Goal: Transaction & Acquisition: Obtain resource

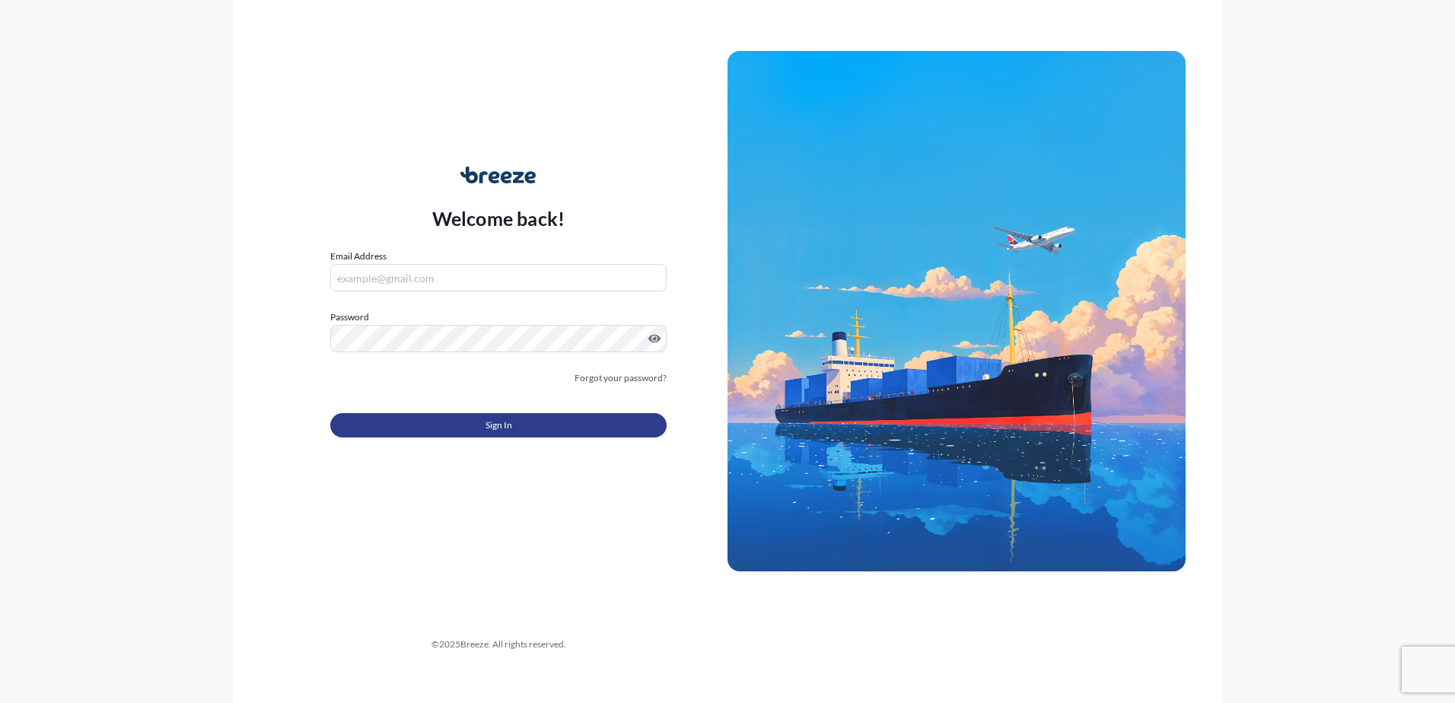
type input "[PERSON_NAME][EMAIL_ADDRESS][DOMAIN_NAME]"
click at [471, 428] on button "Sign In" at bounding box center [498, 425] width 336 height 24
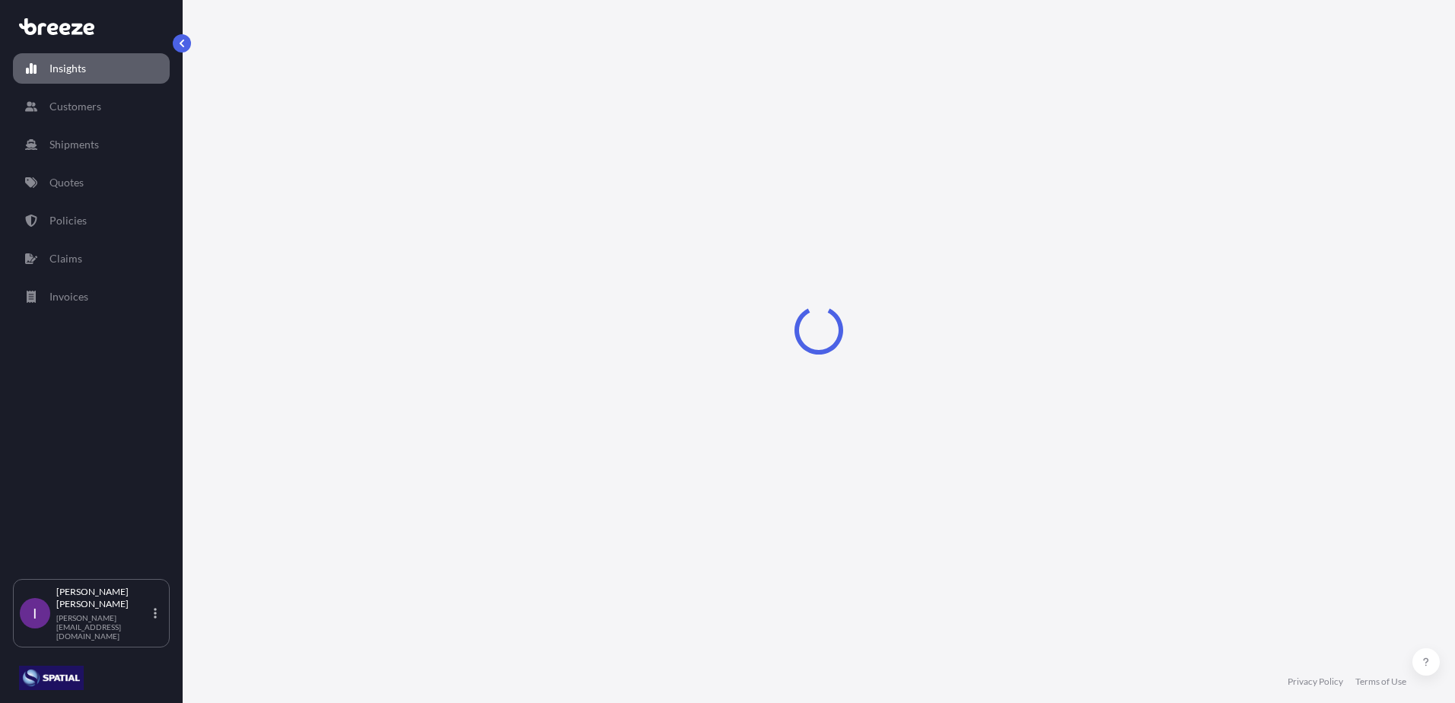
select select "2025"
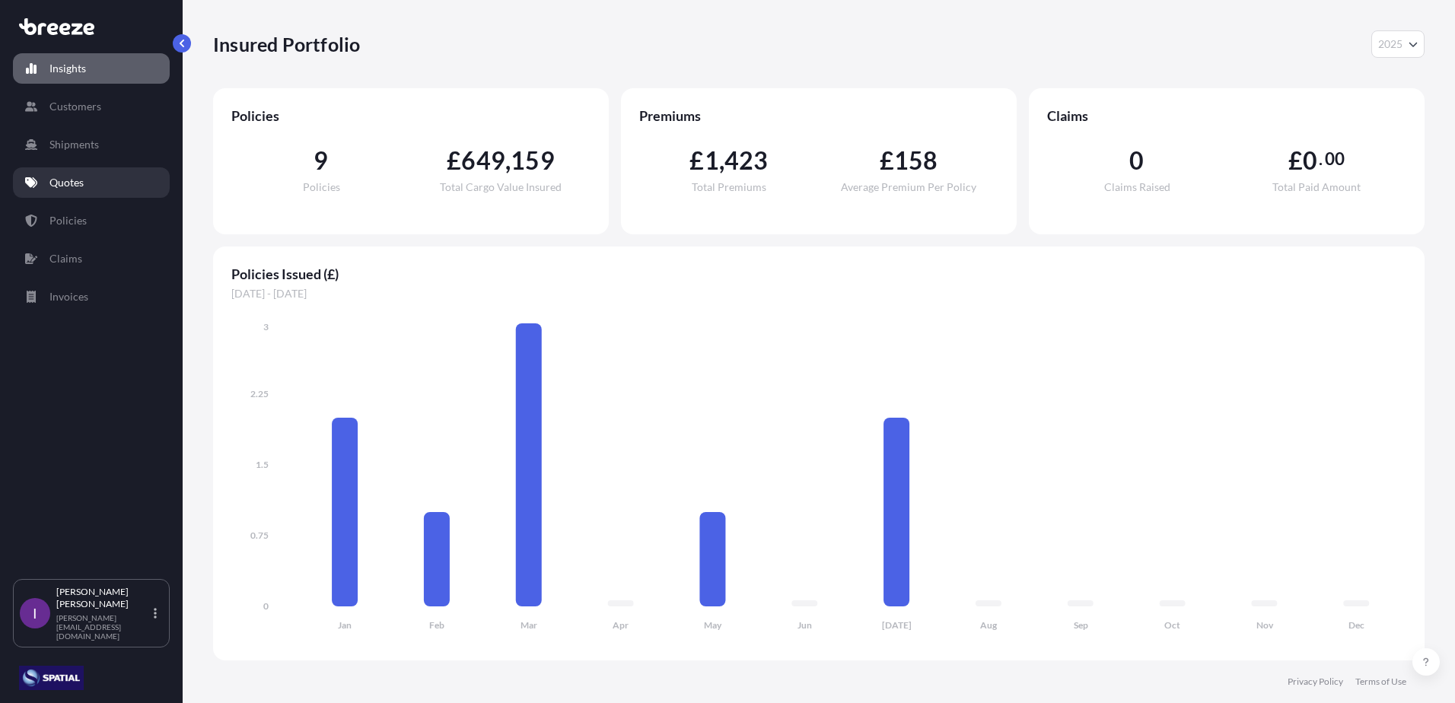
click at [72, 183] on p "Quotes" at bounding box center [66, 182] width 34 height 15
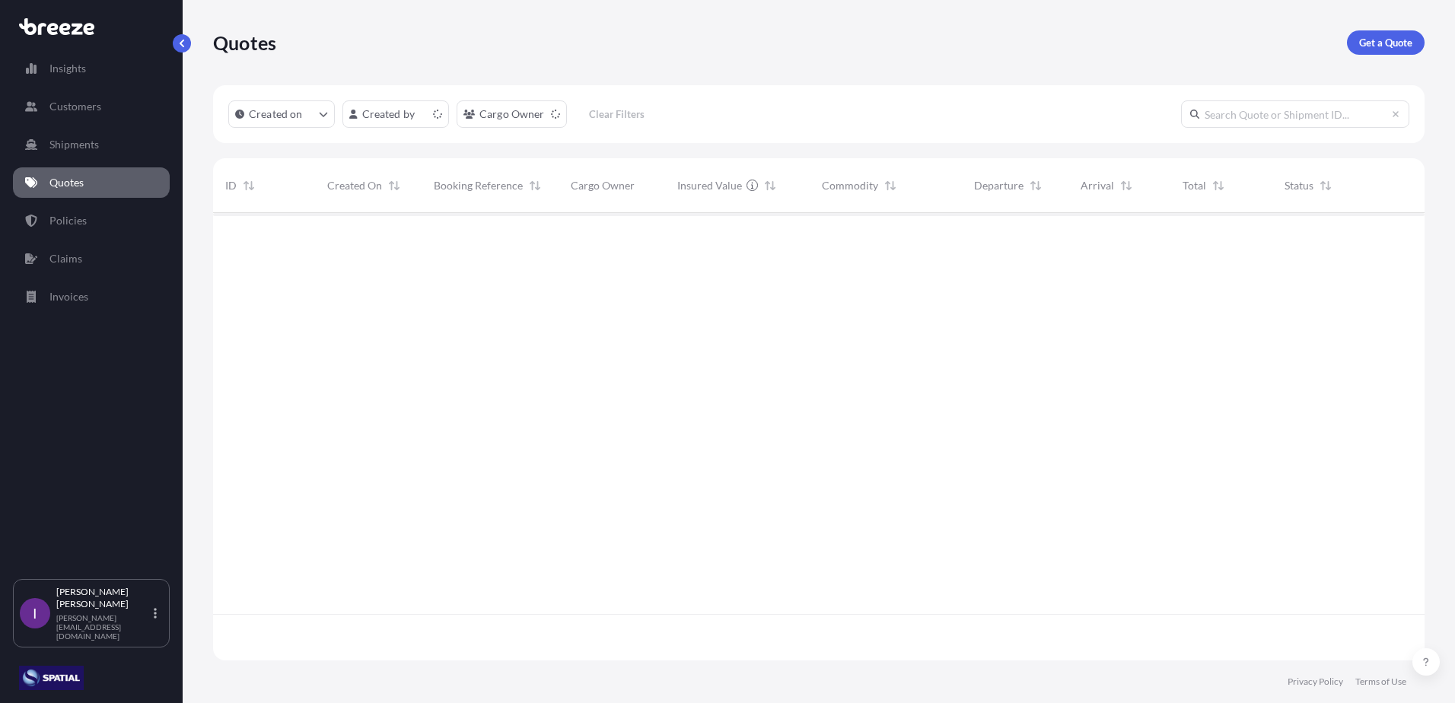
scroll to position [444, 1200]
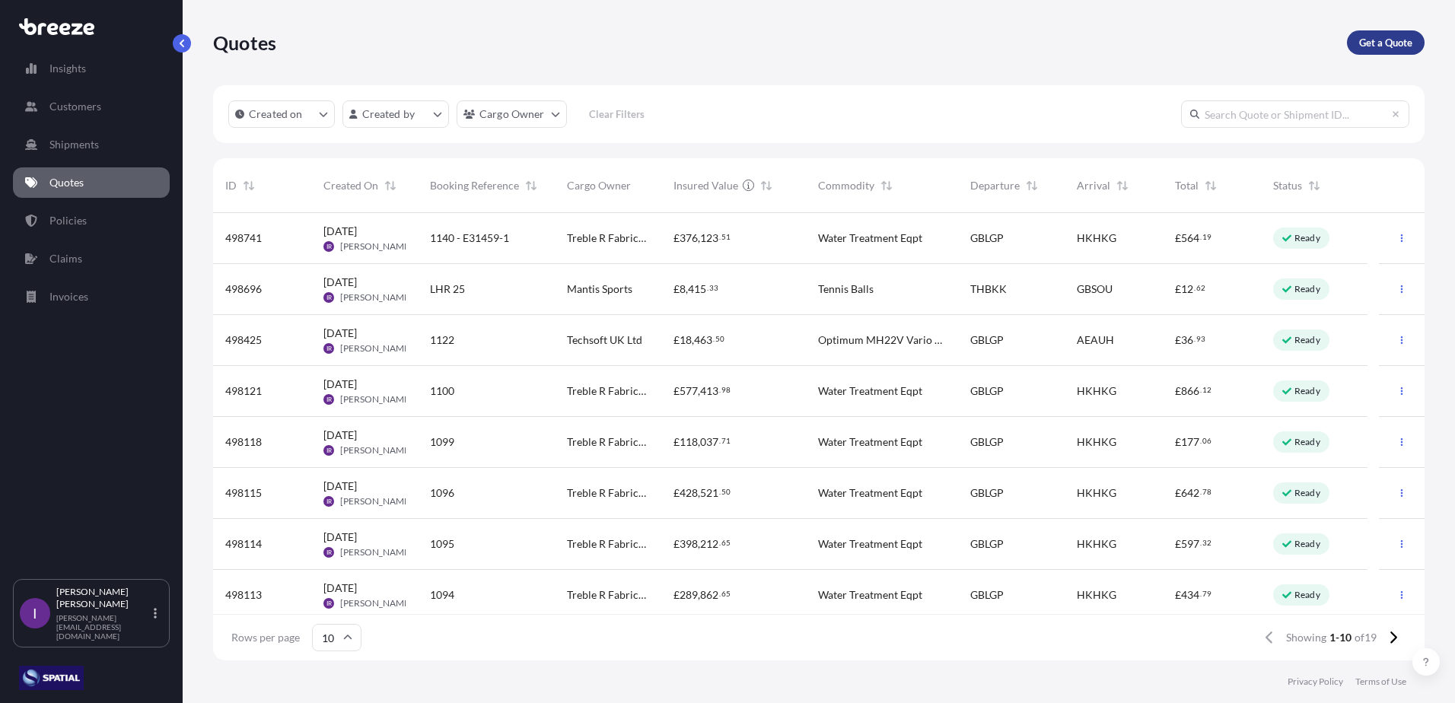
click at [1395, 46] on p "Get a Quote" at bounding box center [1385, 42] width 53 height 15
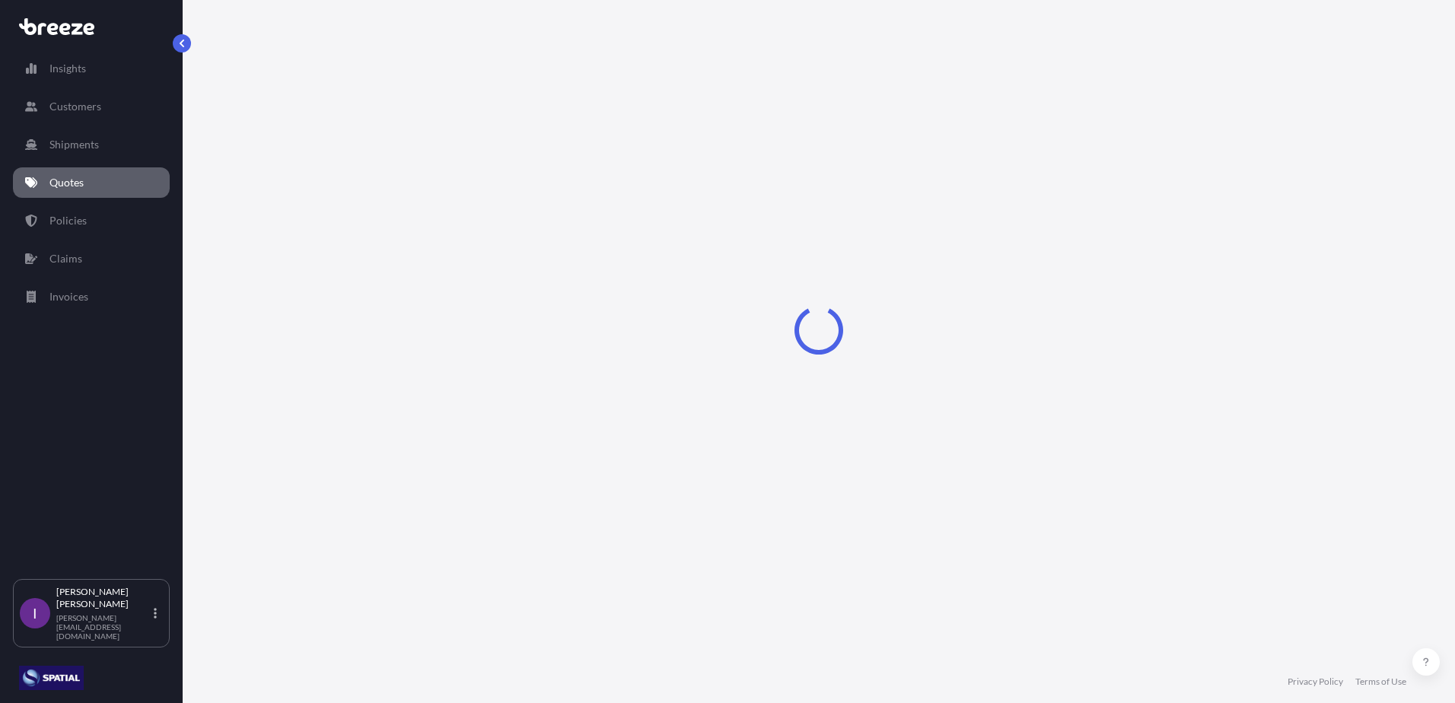
select select "Road"
select select "Sea"
select select "1"
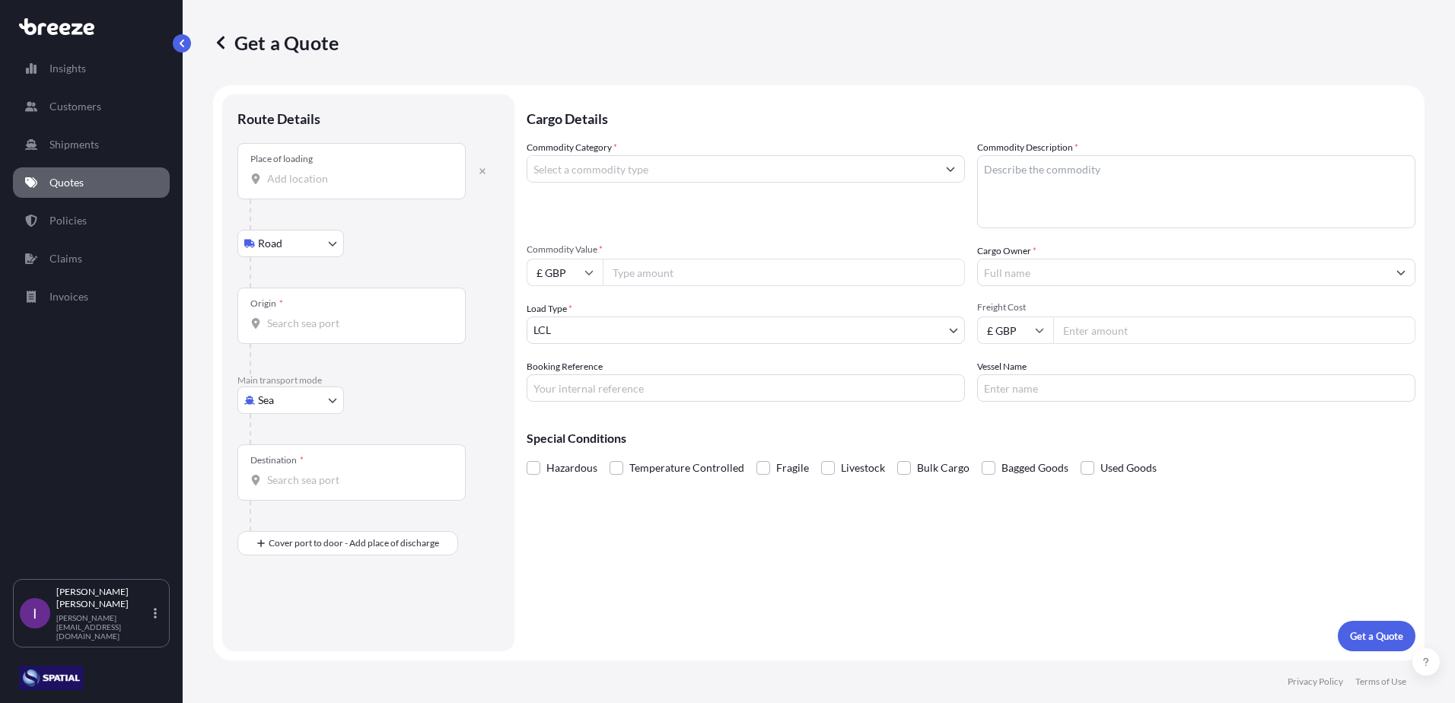
click at [312, 180] on input "Place of loading" at bounding box center [357, 178] width 180 height 15
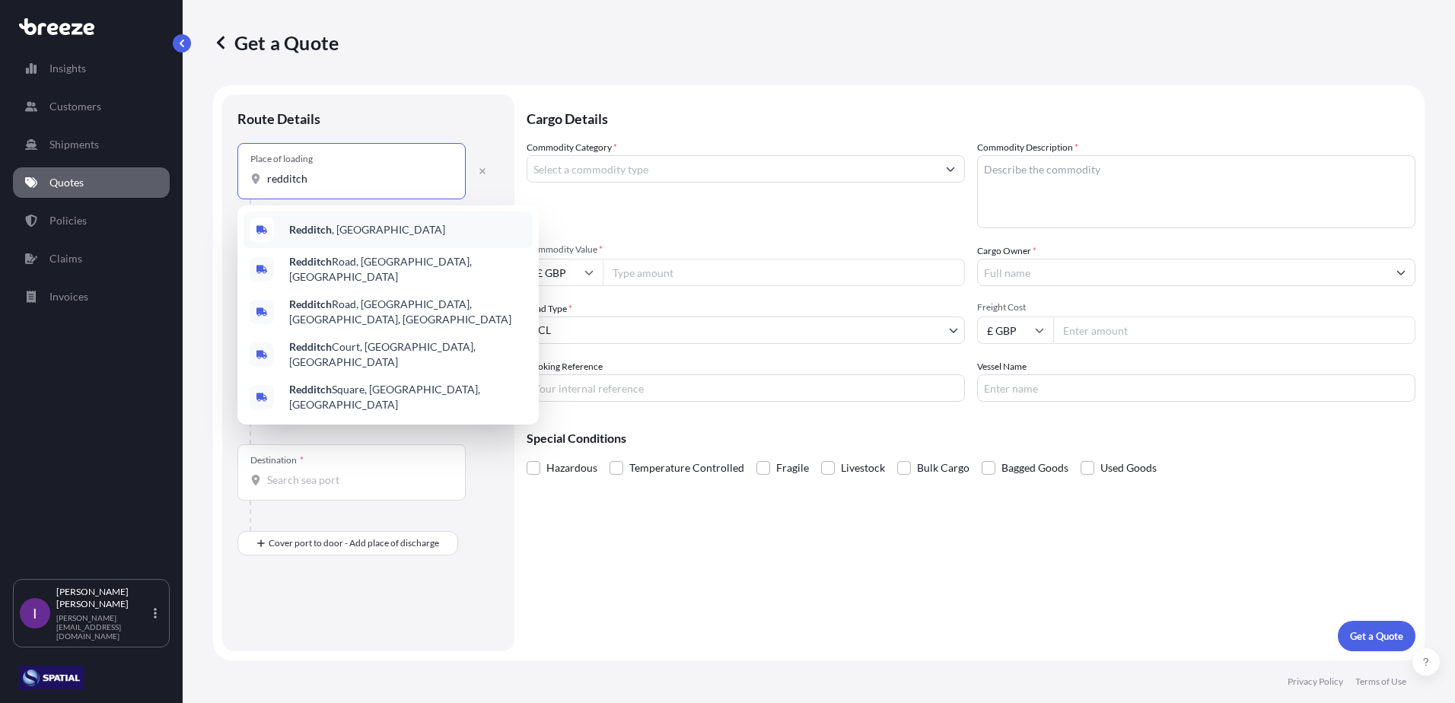
click at [321, 230] on b "Redditch" at bounding box center [310, 229] width 43 height 13
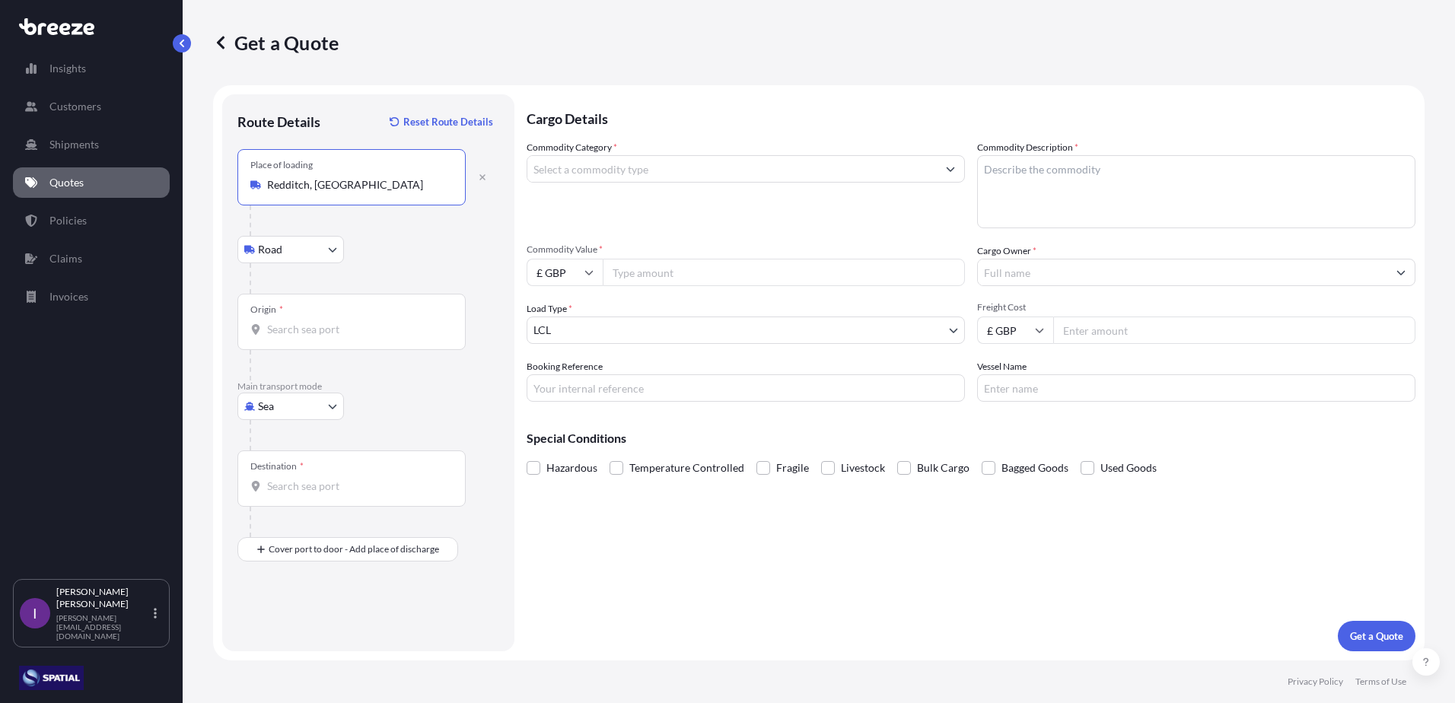
type input "Redditch, [GEOGRAPHIC_DATA]"
click at [323, 327] on input "Origin *" at bounding box center [357, 329] width 180 height 15
type input "GBLGP - [GEOGRAPHIC_DATA], [GEOGRAPHIC_DATA]"
click at [288, 489] on input "Destination *" at bounding box center [357, 486] width 180 height 15
type input "HKHKG - [GEOGRAPHIC_DATA], [GEOGRAPHIC_DATA]"
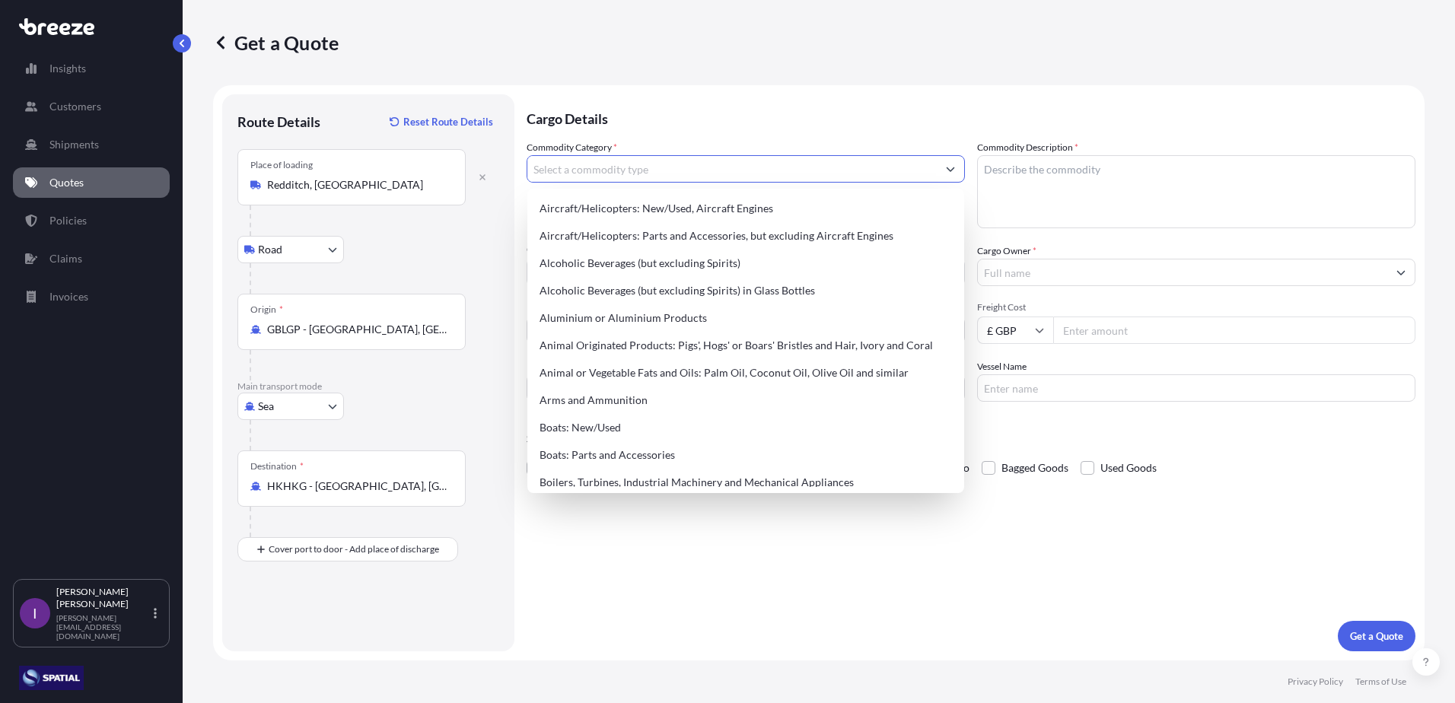
click at [672, 172] on input "Commodity Category *" at bounding box center [731, 168] width 409 height 27
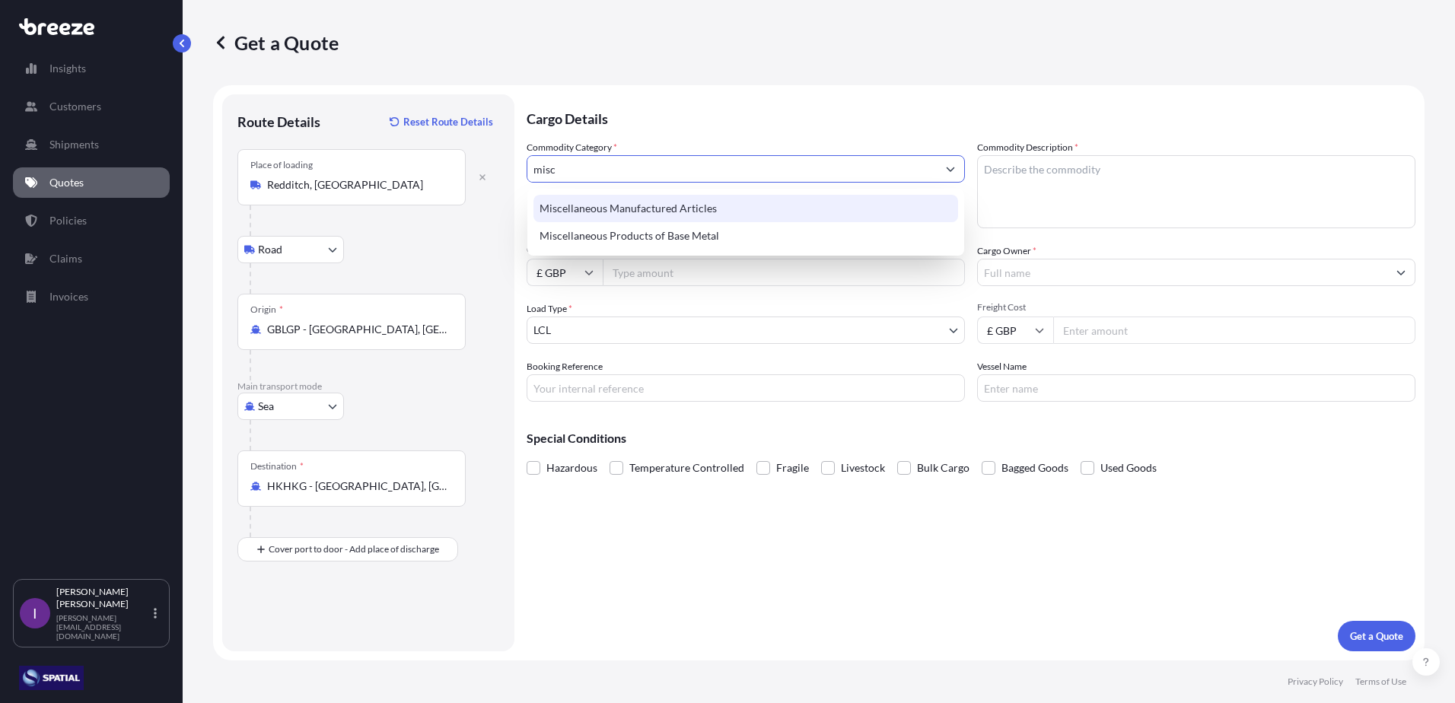
click at [655, 212] on div "Miscellaneous Manufactured Articles" at bounding box center [745, 208] width 425 height 27
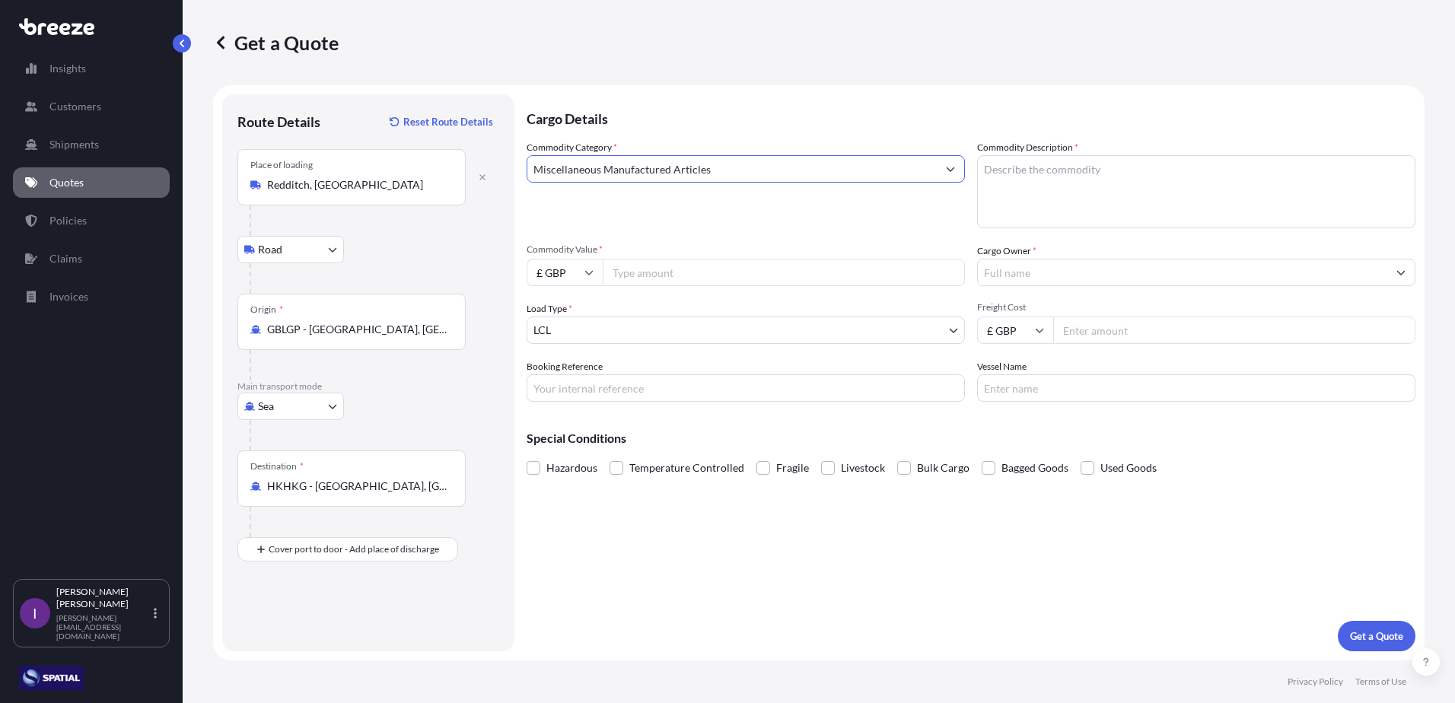
type input "Miscellaneous Manufactured Articles"
click at [1119, 170] on textarea "Commodity Description *" at bounding box center [1196, 191] width 438 height 73
type textarea "Water Treatment Eqpt"
click at [690, 272] on input "Commodity Value *" at bounding box center [784, 272] width 362 height 27
type input "50000"
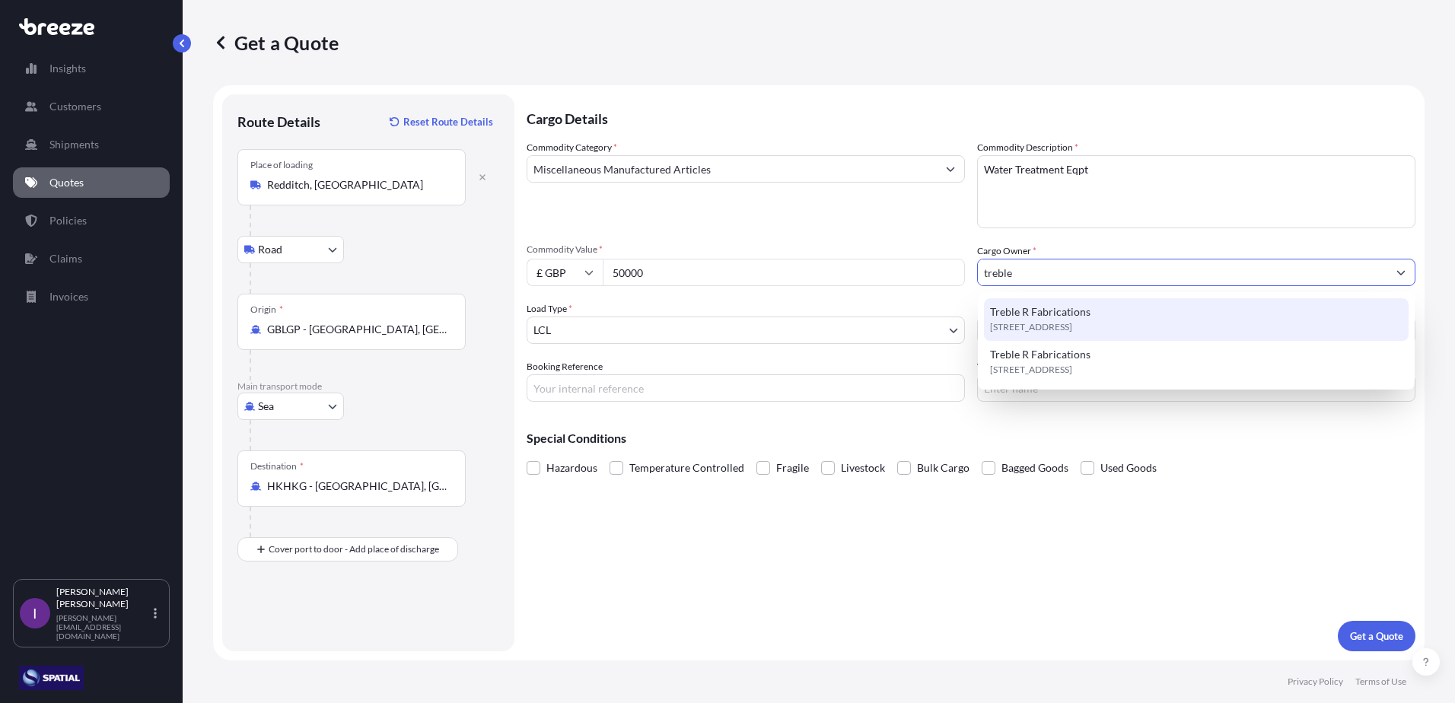
click at [1049, 313] on span "Treble R Fabrications" at bounding box center [1040, 311] width 100 height 15
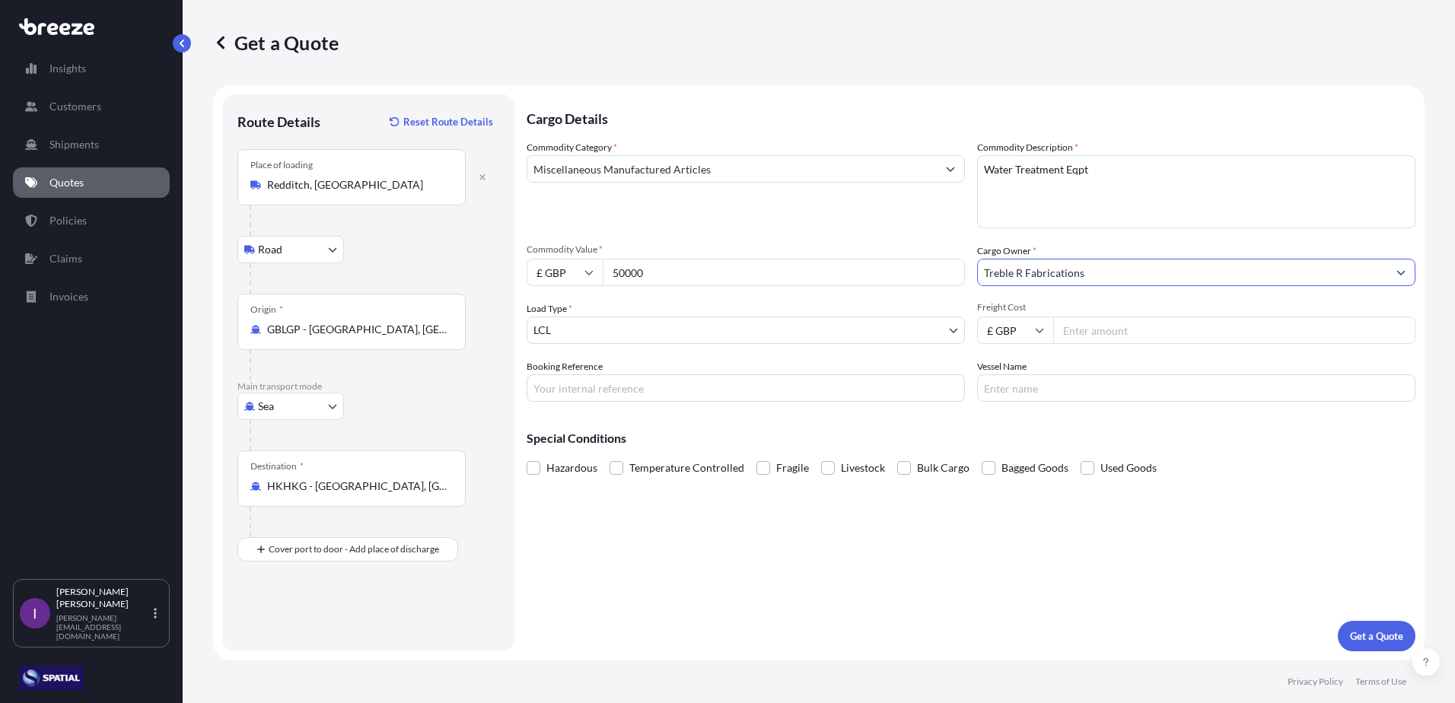
type input "Treble R Fabrications"
click at [1088, 327] on input "Freight Cost" at bounding box center [1234, 330] width 362 height 27
type input "4100"
click at [706, 396] on input "Booking Reference" at bounding box center [746, 387] width 438 height 27
type input "1157 - E31525"
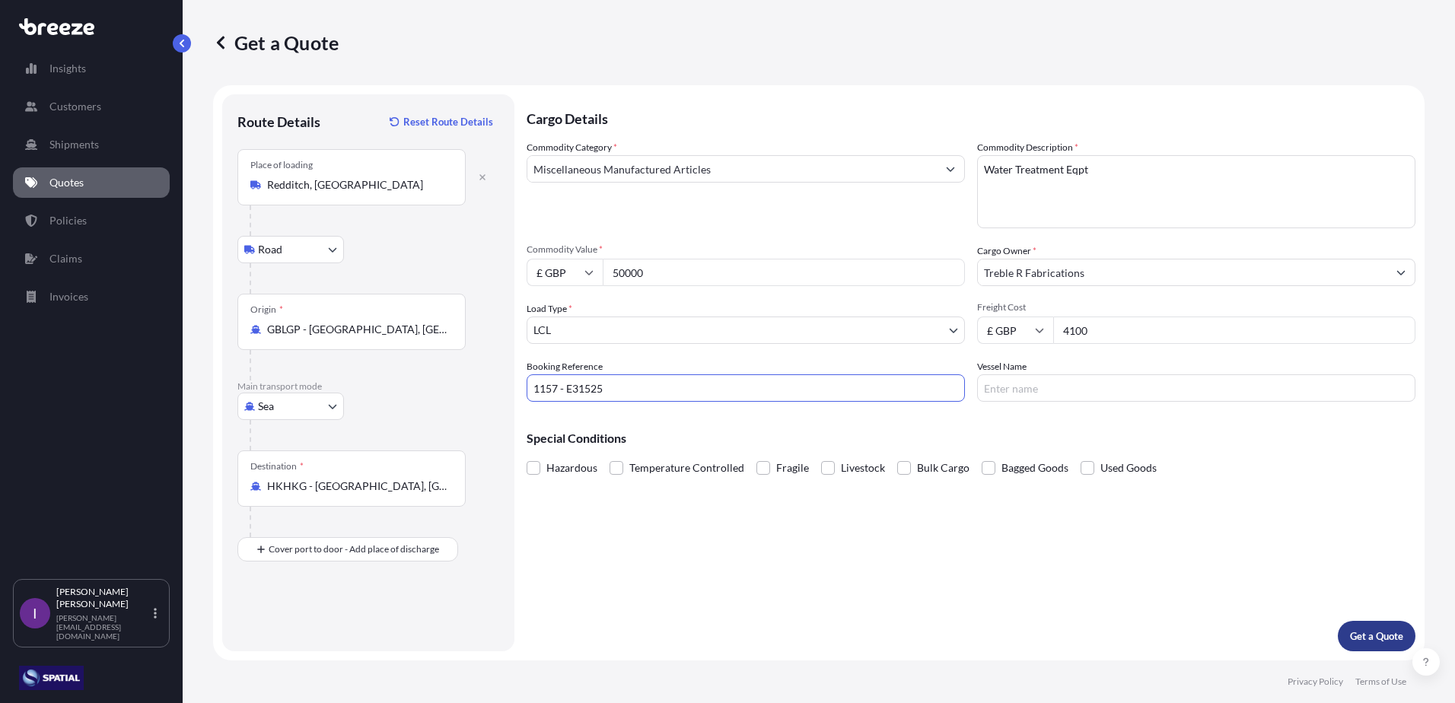
click at [1373, 640] on p "Get a Quote" at bounding box center [1376, 636] width 53 height 15
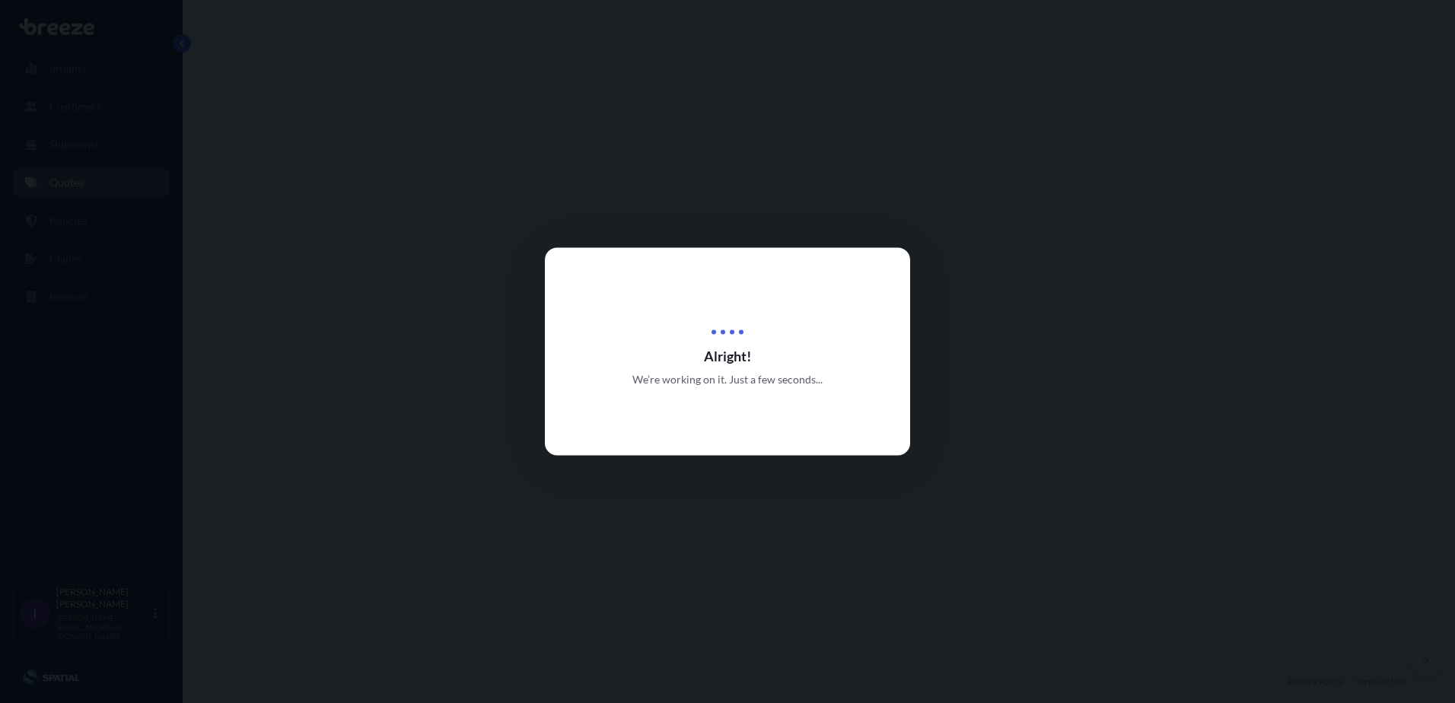
select select "Road"
select select "Sea"
select select "1"
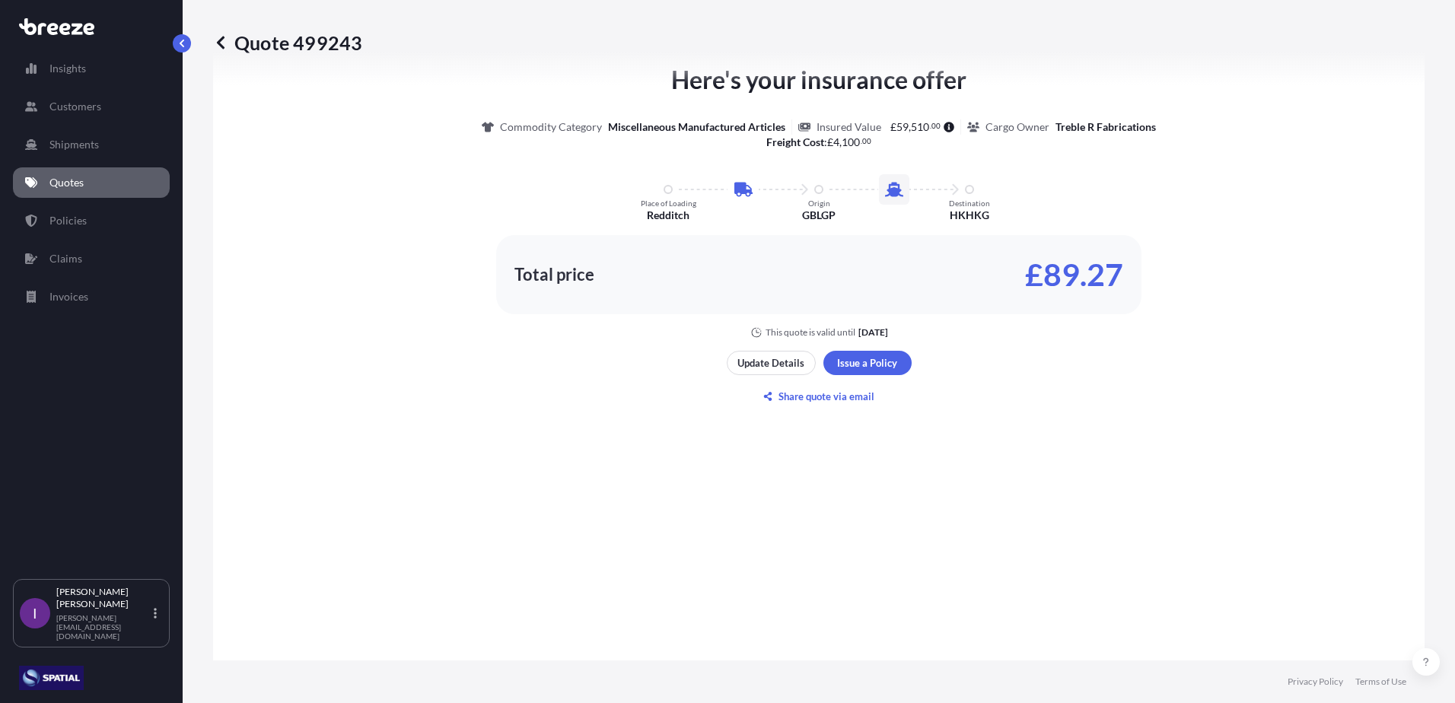
scroll to position [823, 0]
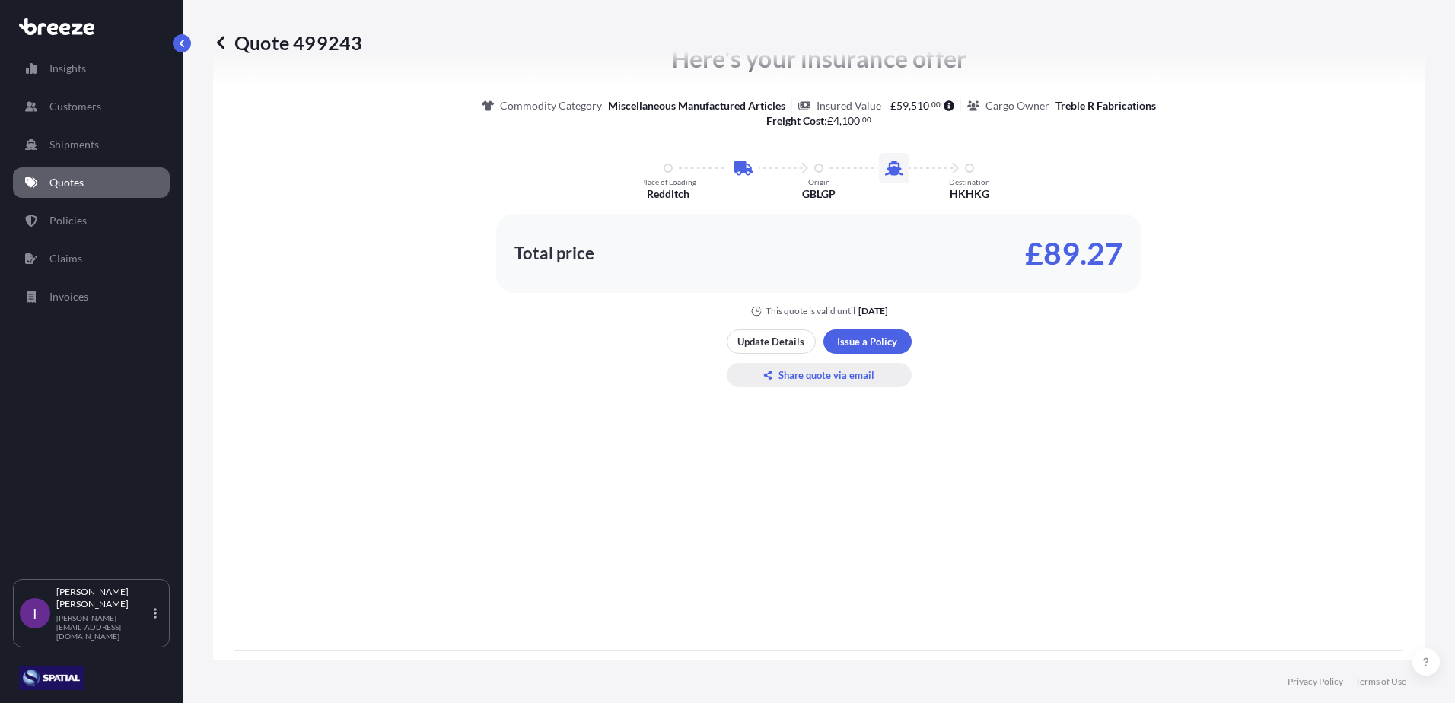
click at [802, 377] on p "Share quote via email" at bounding box center [826, 375] width 96 height 15
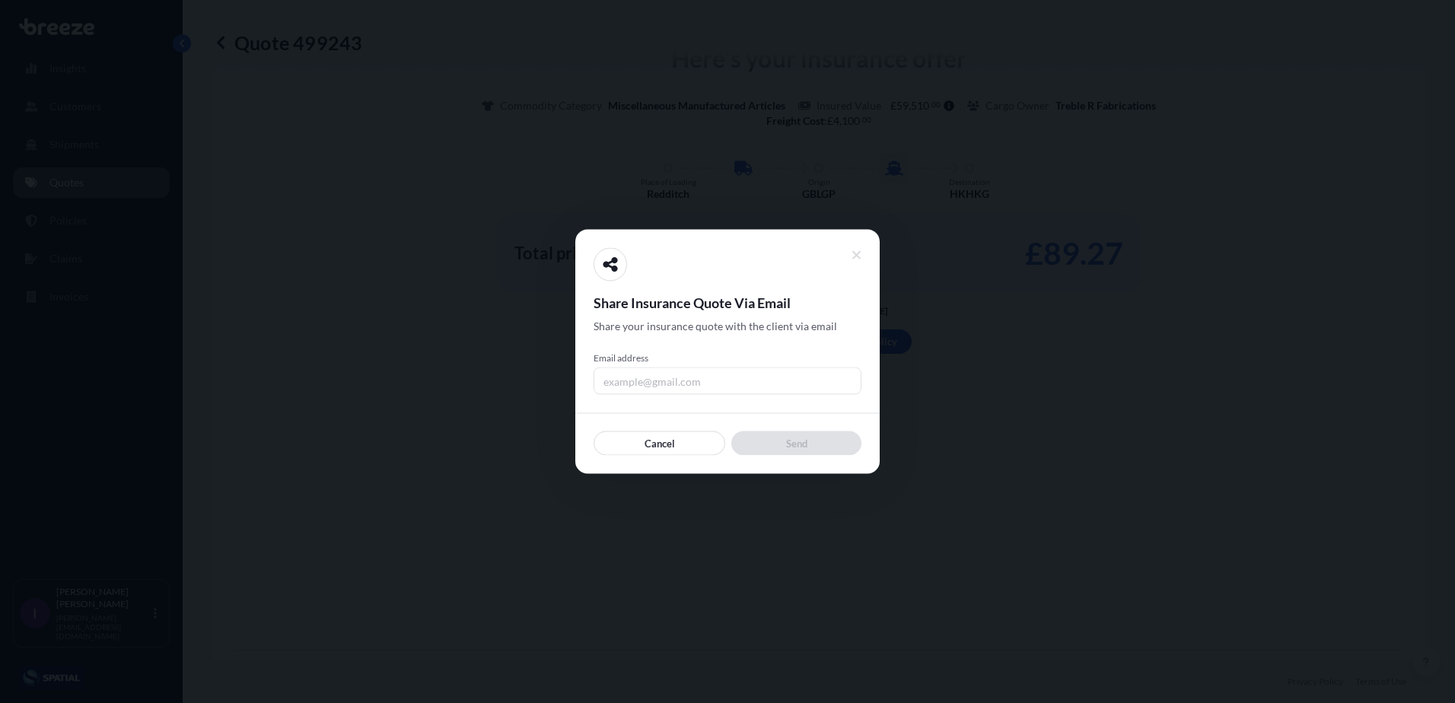
click at [657, 380] on input "Email address" at bounding box center [728, 381] width 268 height 27
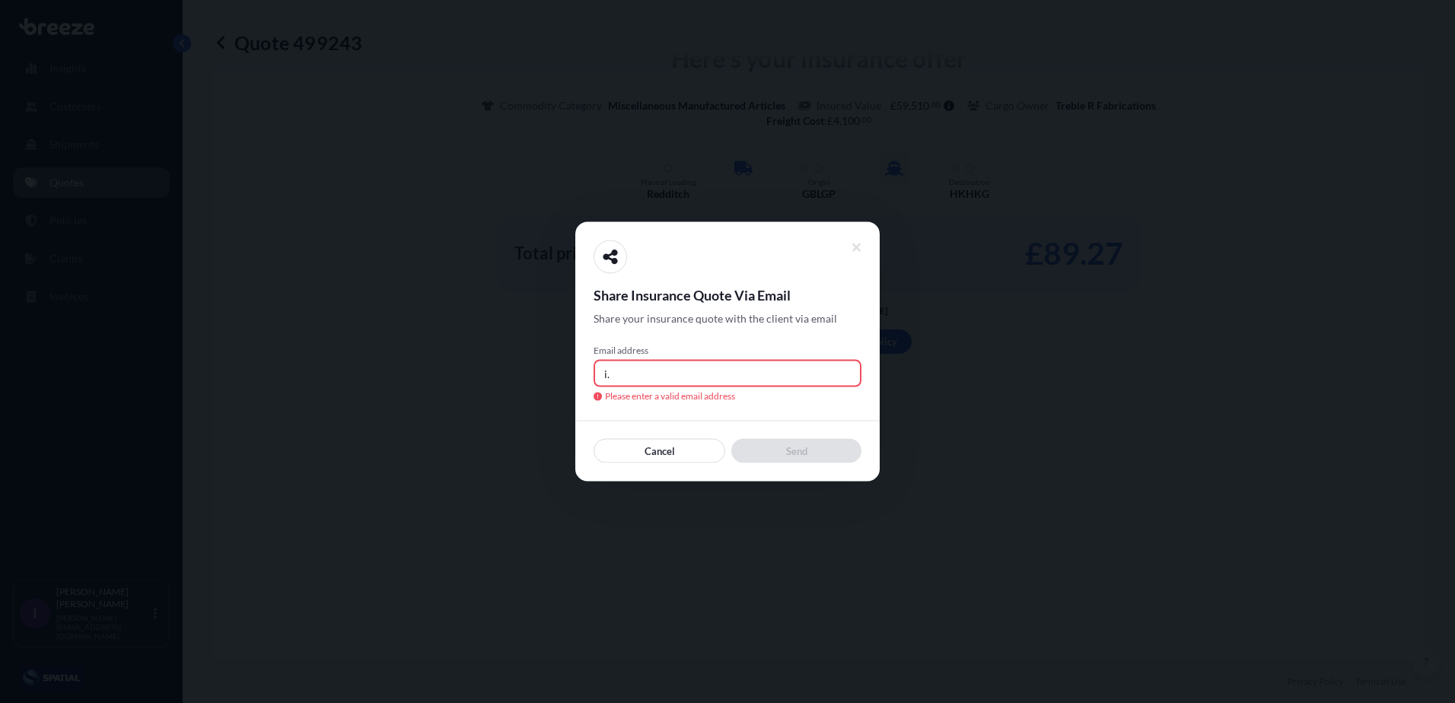
type input "[PERSON_NAME][EMAIL_ADDRESS][DOMAIN_NAME]"
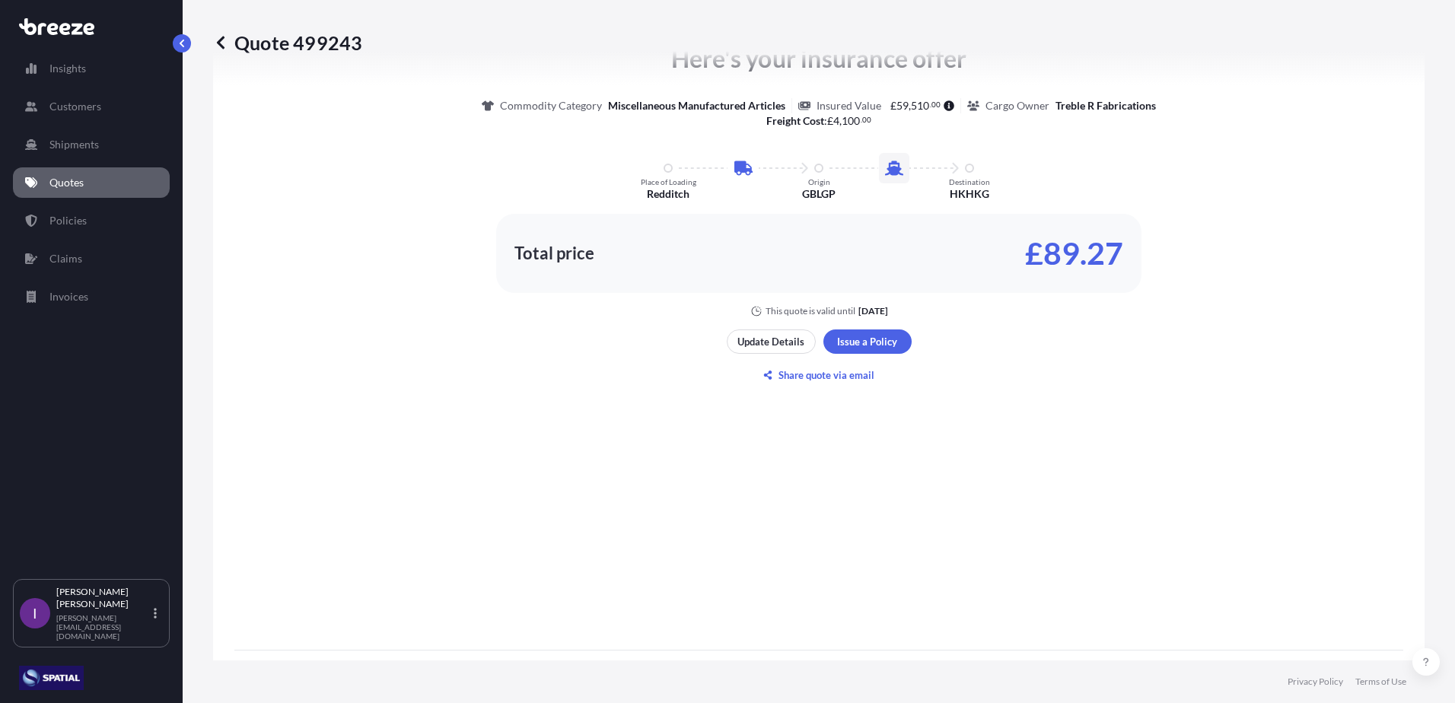
click at [63, 180] on p "Quotes" at bounding box center [66, 182] width 34 height 15
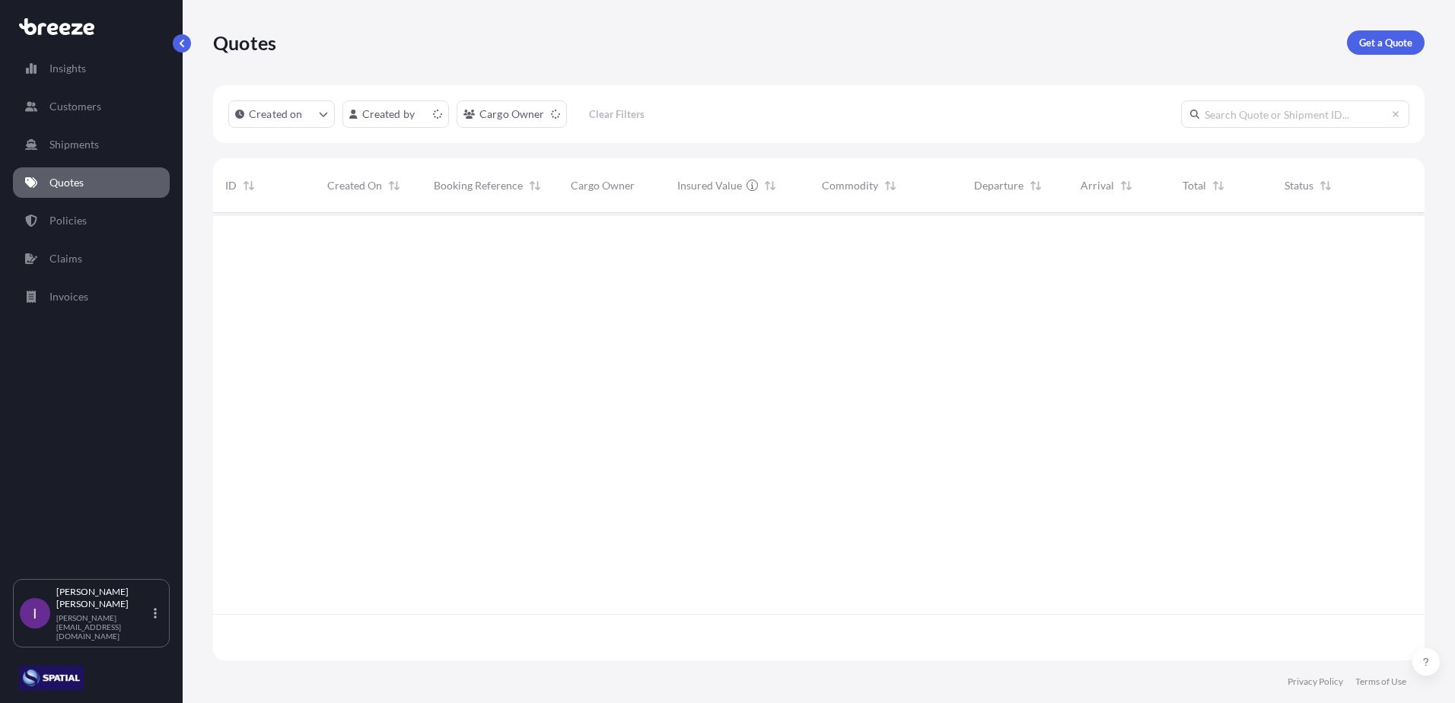
scroll to position [444, 1200]
click at [1403, 43] on p "Get a Quote" at bounding box center [1385, 42] width 53 height 15
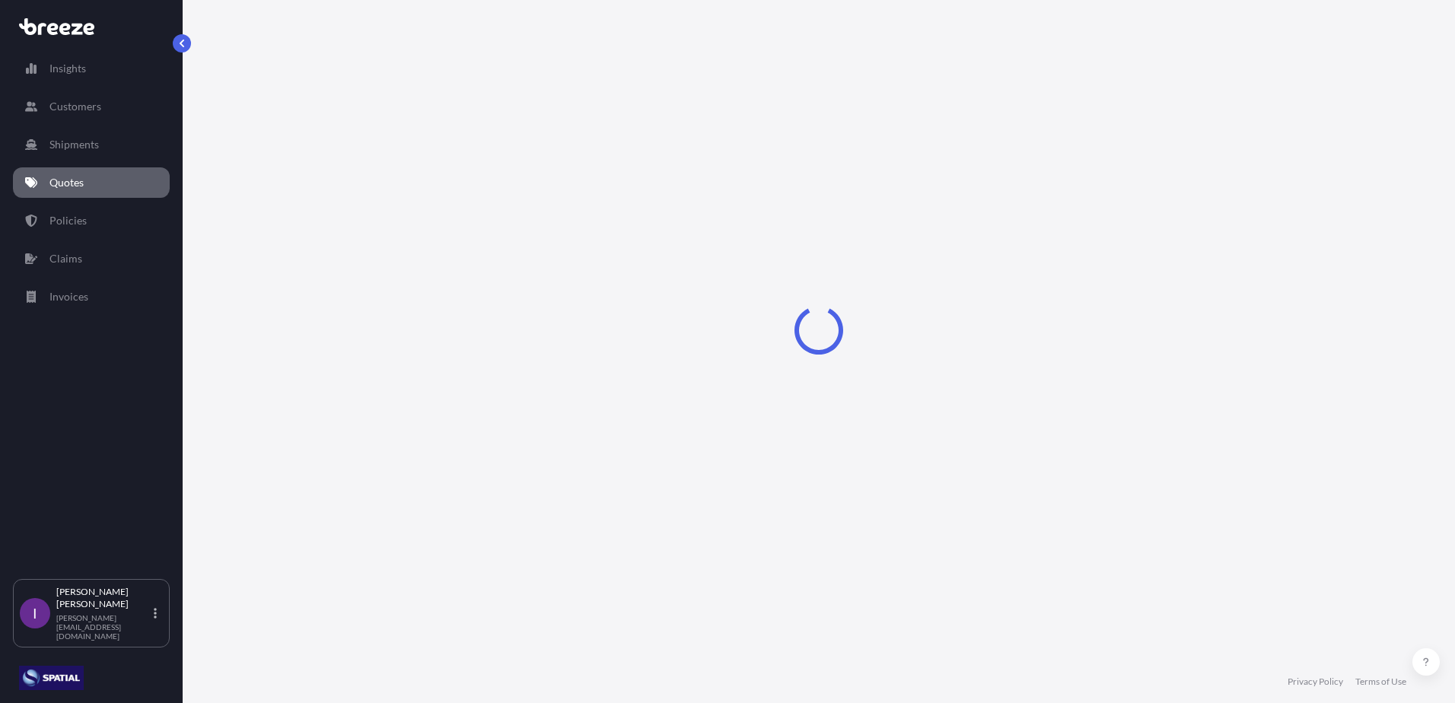
select select "Road"
select select "Sea"
select select "1"
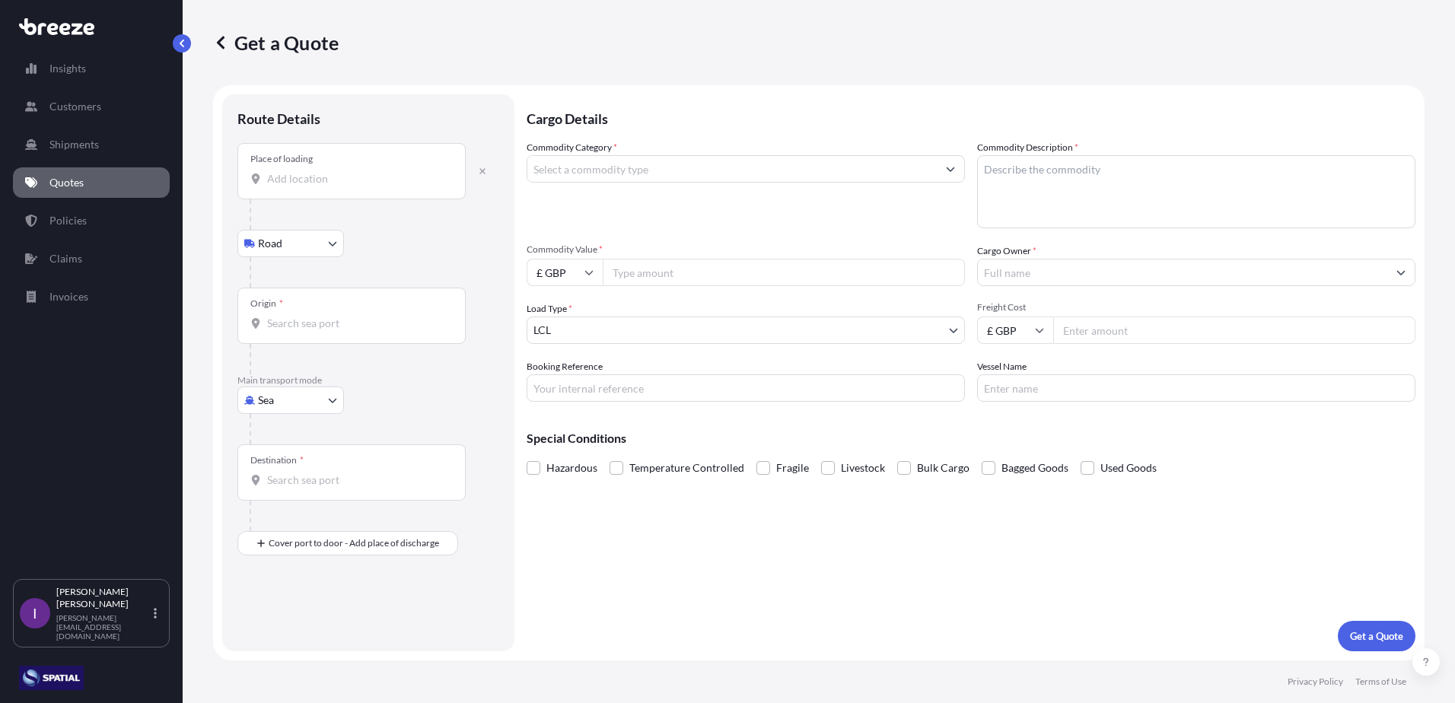
click at [303, 180] on input "Place of loading" at bounding box center [357, 178] width 180 height 15
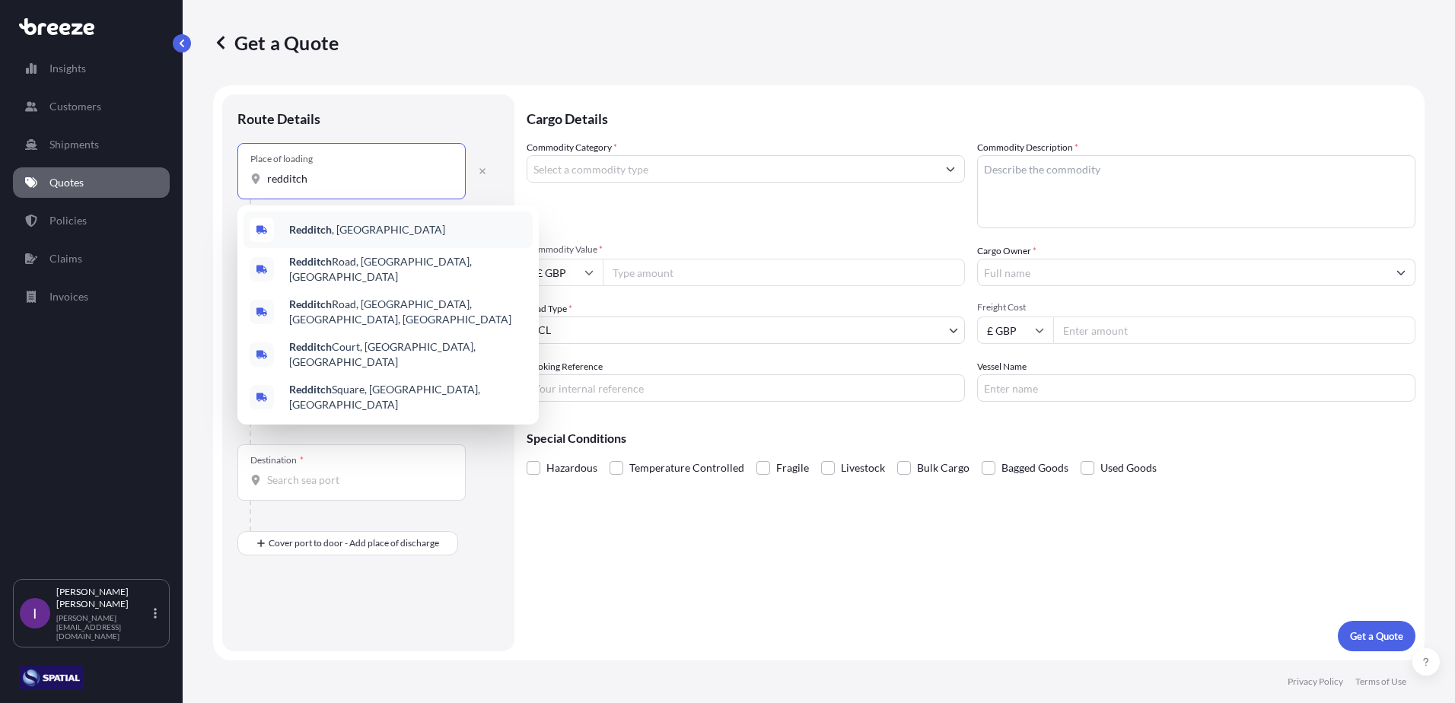
click at [332, 235] on span "Redditch , [GEOGRAPHIC_DATA]" at bounding box center [367, 229] width 156 height 15
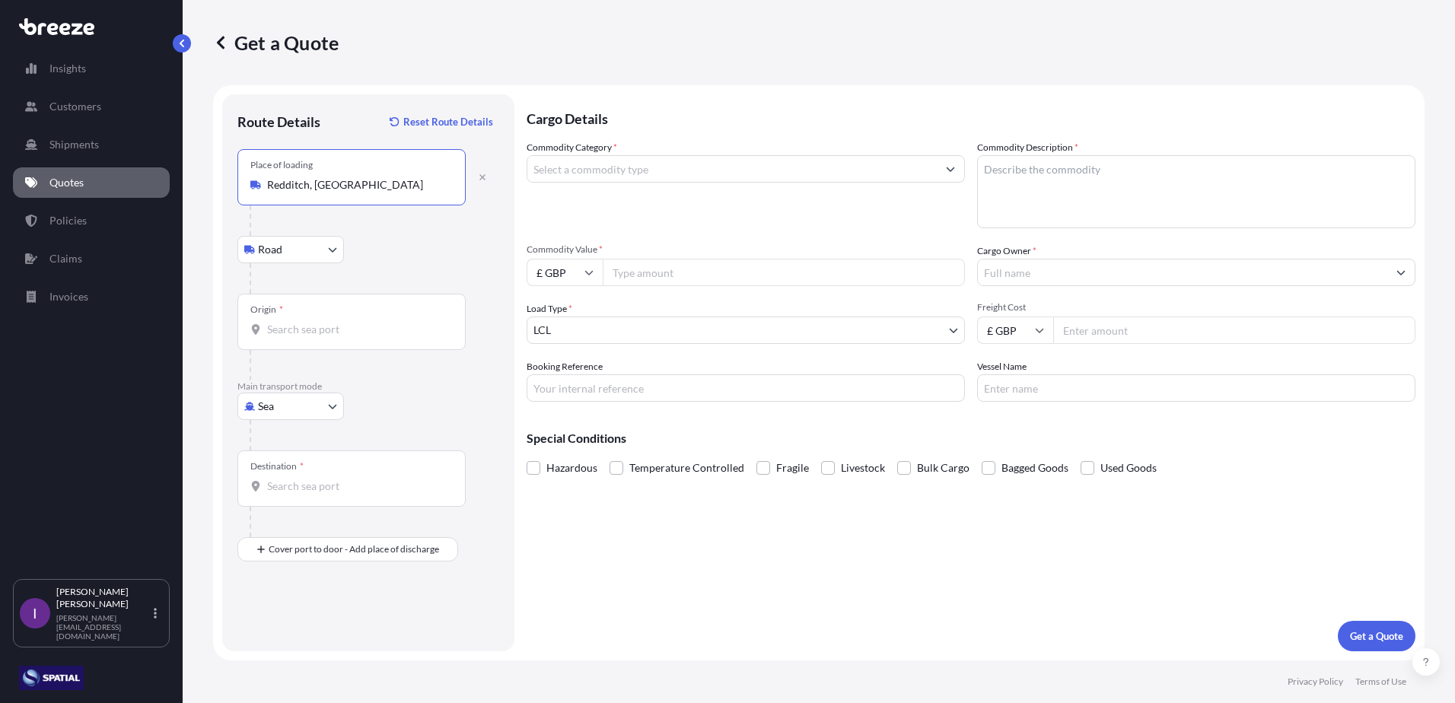
type input "Redditch, [GEOGRAPHIC_DATA]"
click at [296, 326] on input "Origin *" at bounding box center [357, 329] width 180 height 15
type input "GBLGP - [GEOGRAPHIC_DATA], [GEOGRAPHIC_DATA]"
click at [303, 486] on input "Destination *" at bounding box center [357, 486] width 180 height 15
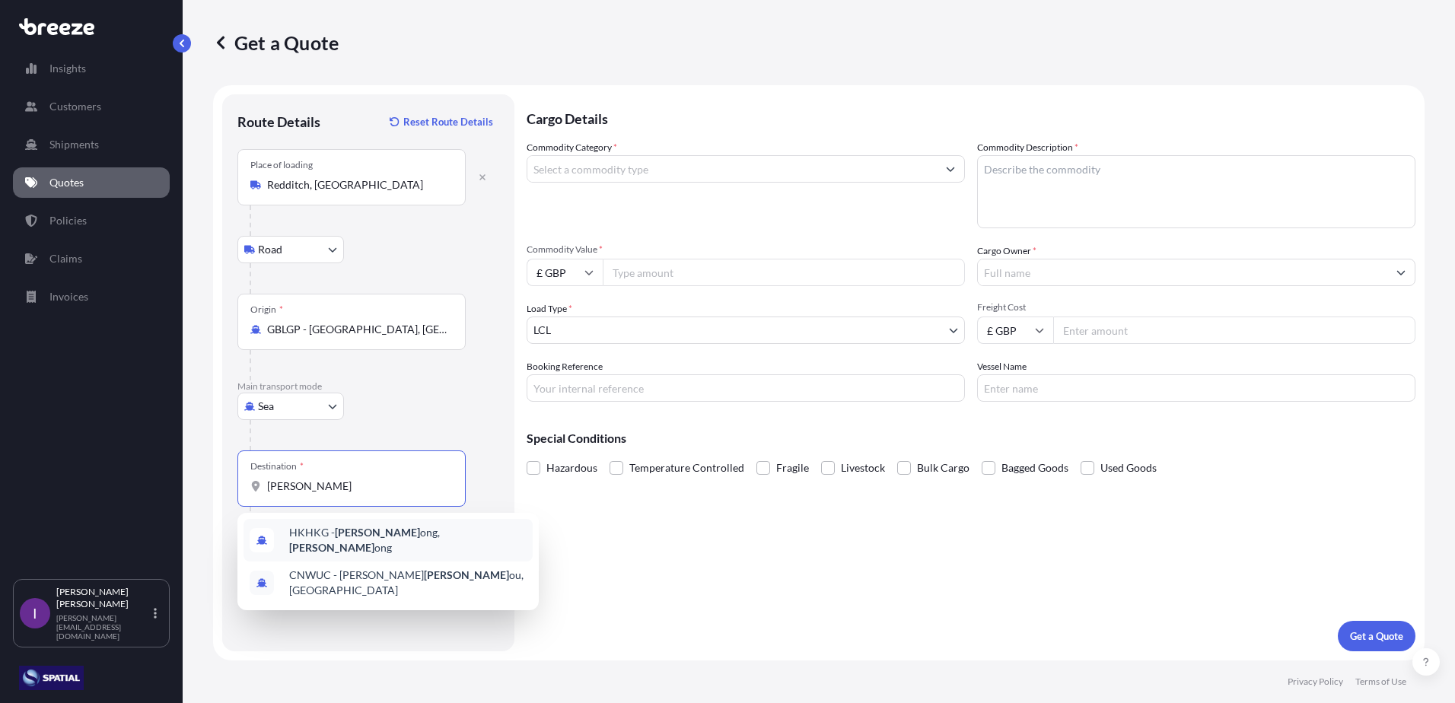
click at [323, 536] on span "HKHKG - [PERSON_NAME], [PERSON_NAME]" at bounding box center [407, 540] width 237 height 30
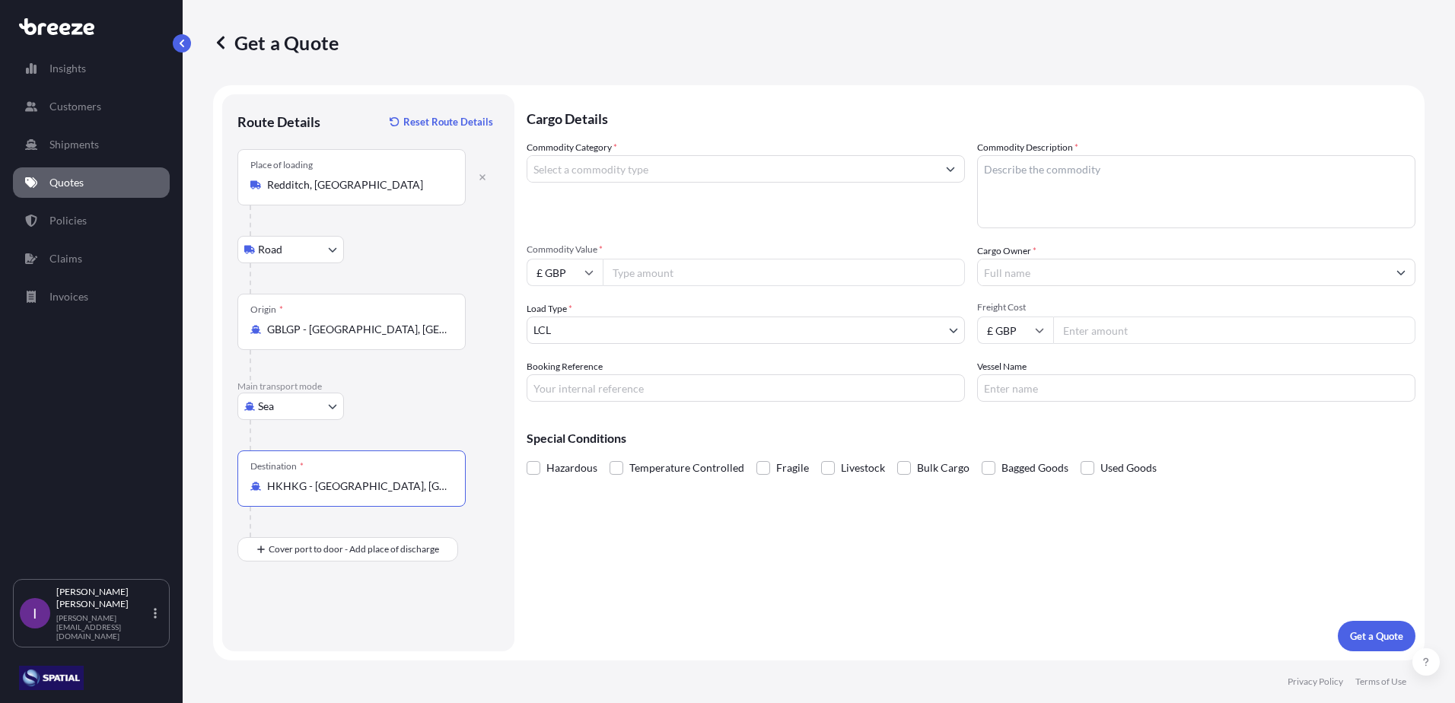
type input "HKHKG - [GEOGRAPHIC_DATA], [GEOGRAPHIC_DATA]"
click at [669, 170] on input "Commodity Category *" at bounding box center [731, 168] width 409 height 27
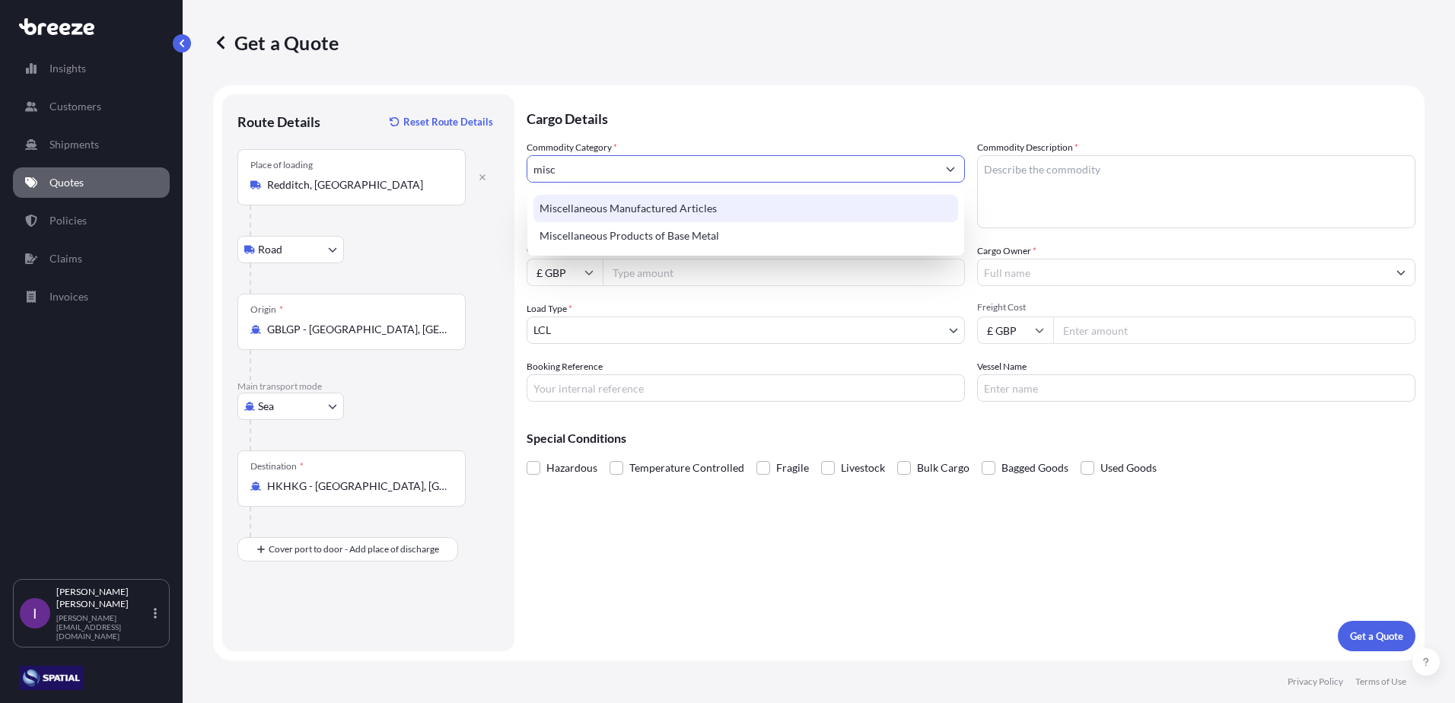
click at [622, 205] on div "Miscellaneous Manufactured Articles" at bounding box center [745, 208] width 425 height 27
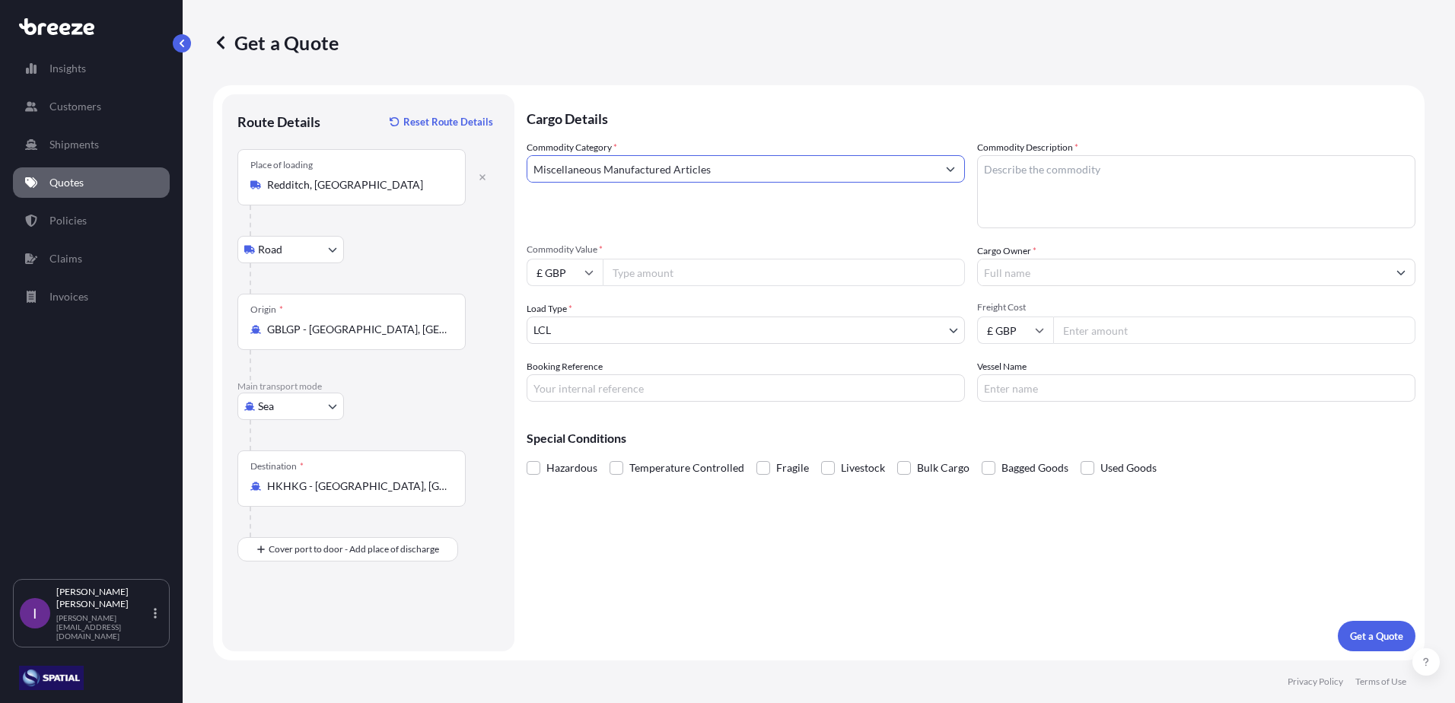
type input "Miscellaneous Manufactured Articles"
click at [1026, 170] on textarea "Commodity Description *" at bounding box center [1196, 191] width 438 height 73
type textarea "Water Treatment Eqpt"
click at [690, 275] on input "Commodity Value *" at bounding box center [784, 272] width 362 height 27
type input "75000"
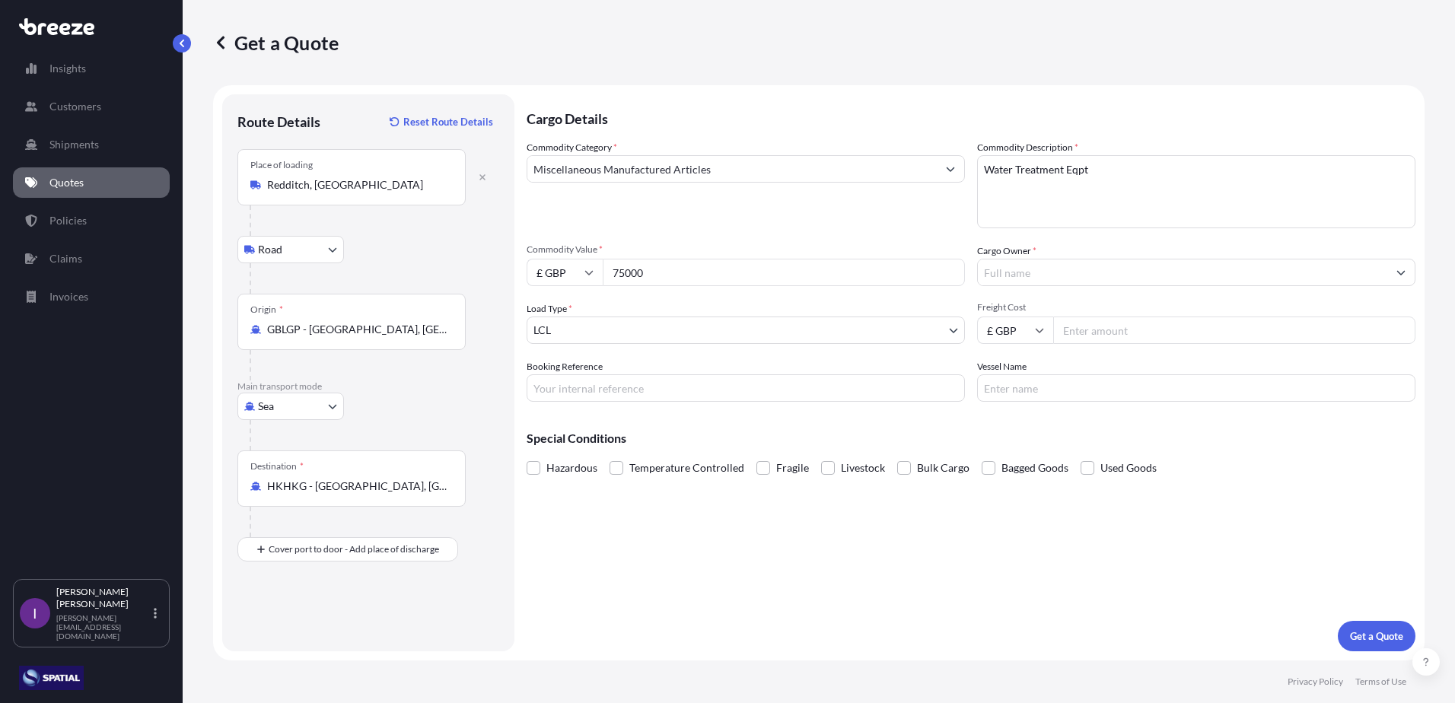
click at [1069, 271] on input "Cargo Owner *" at bounding box center [1182, 272] width 409 height 27
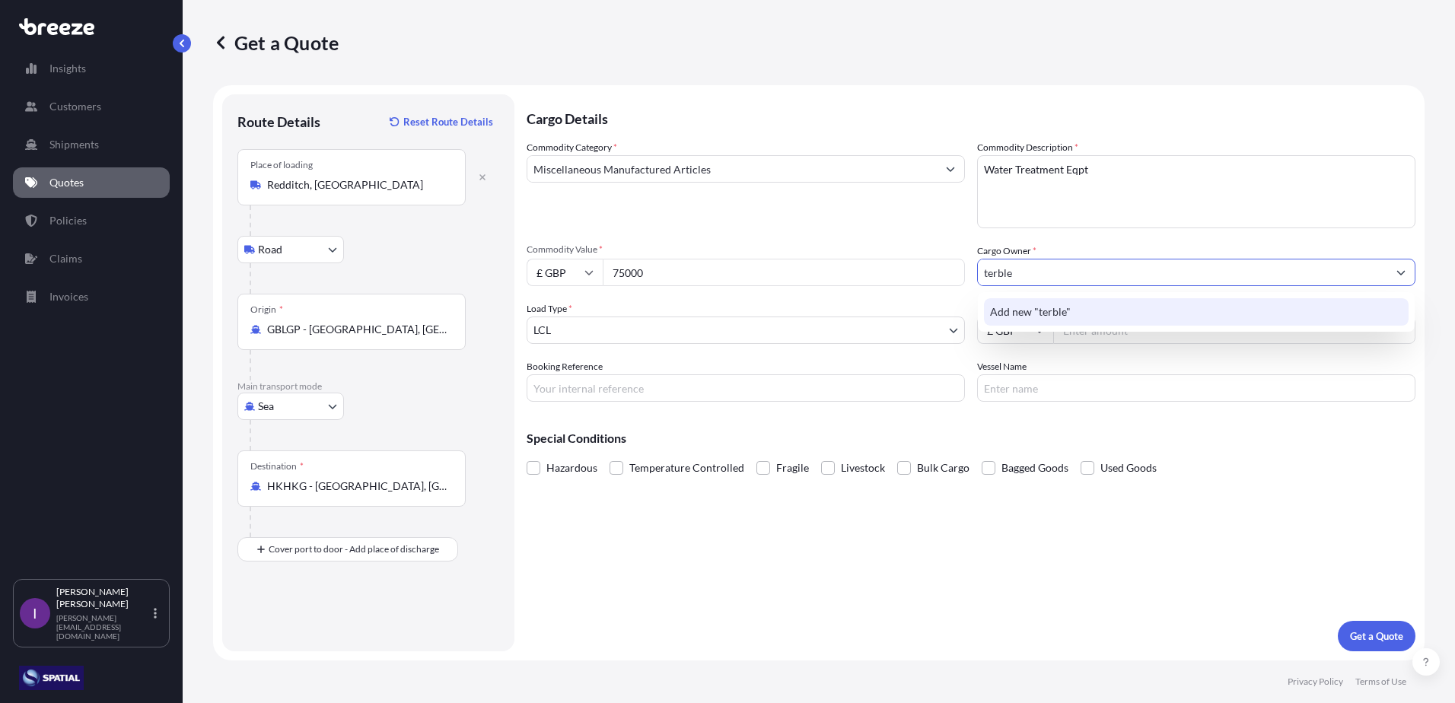
click at [1065, 307] on span "Add new "terble"" at bounding box center [1030, 311] width 81 height 15
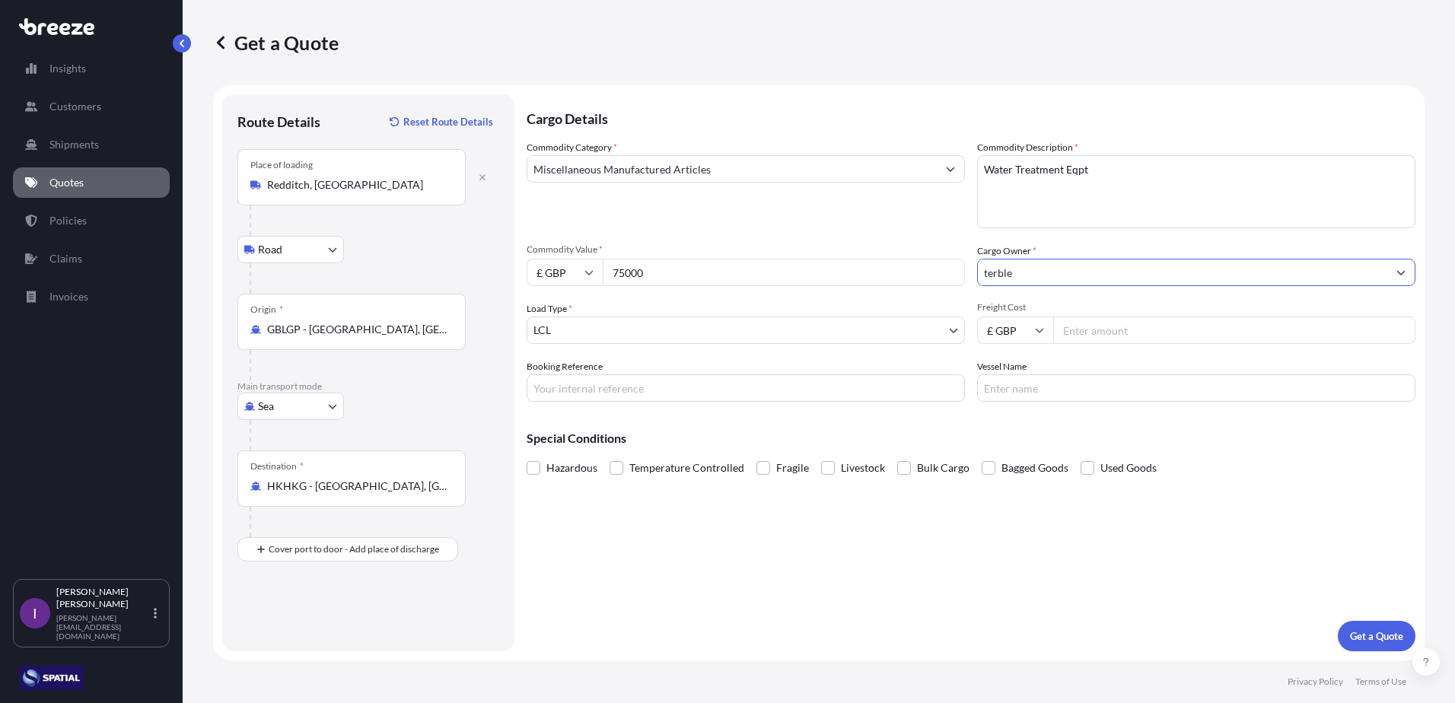
drag, startPoint x: 1016, startPoint y: 271, endPoint x: 936, endPoint y: 273, distance: 79.9
click at [936, 273] on div "Commodity Category * Miscellaneous Manufactured Articles Commodity Description …" at bounding box center [971, 271] width 889 height 262
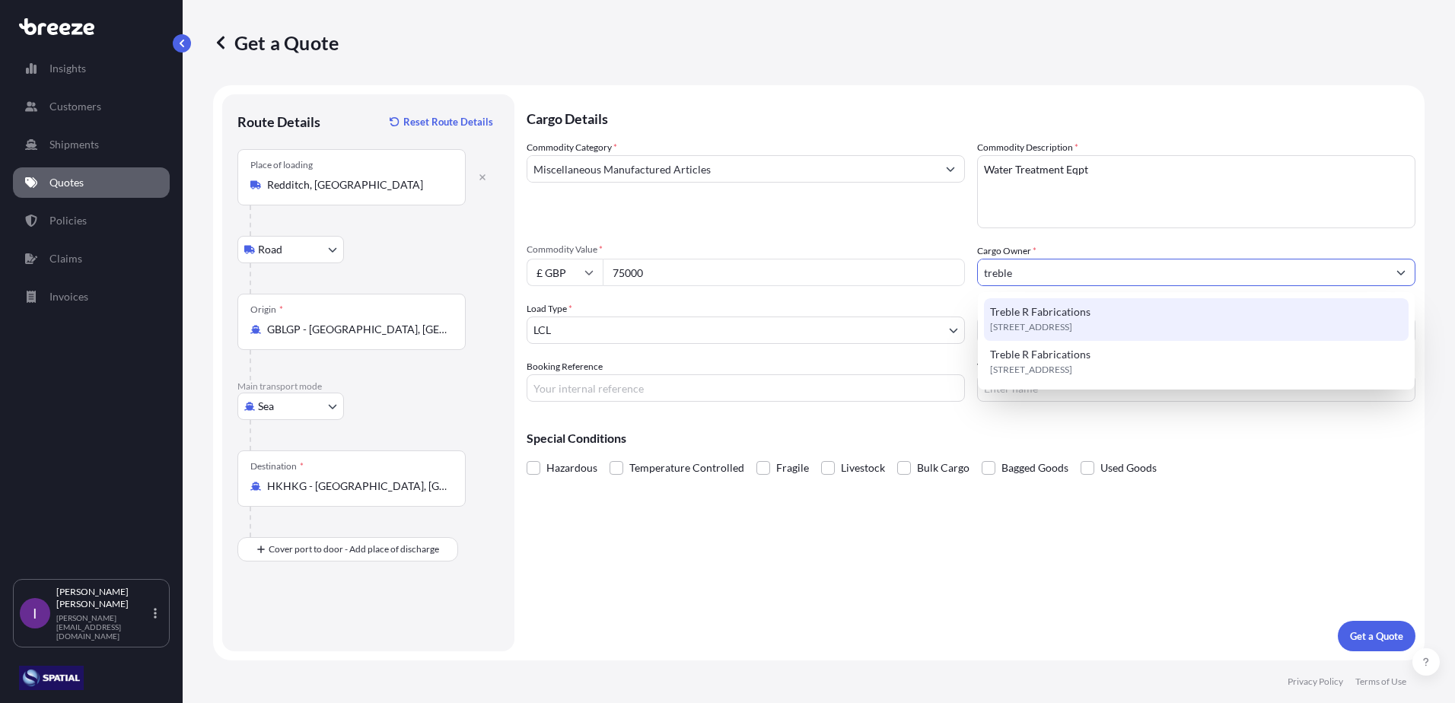
click at [1063, 313] on span "Treble R Fabrications" at bounding box center [1040, 311] width 100 height 15
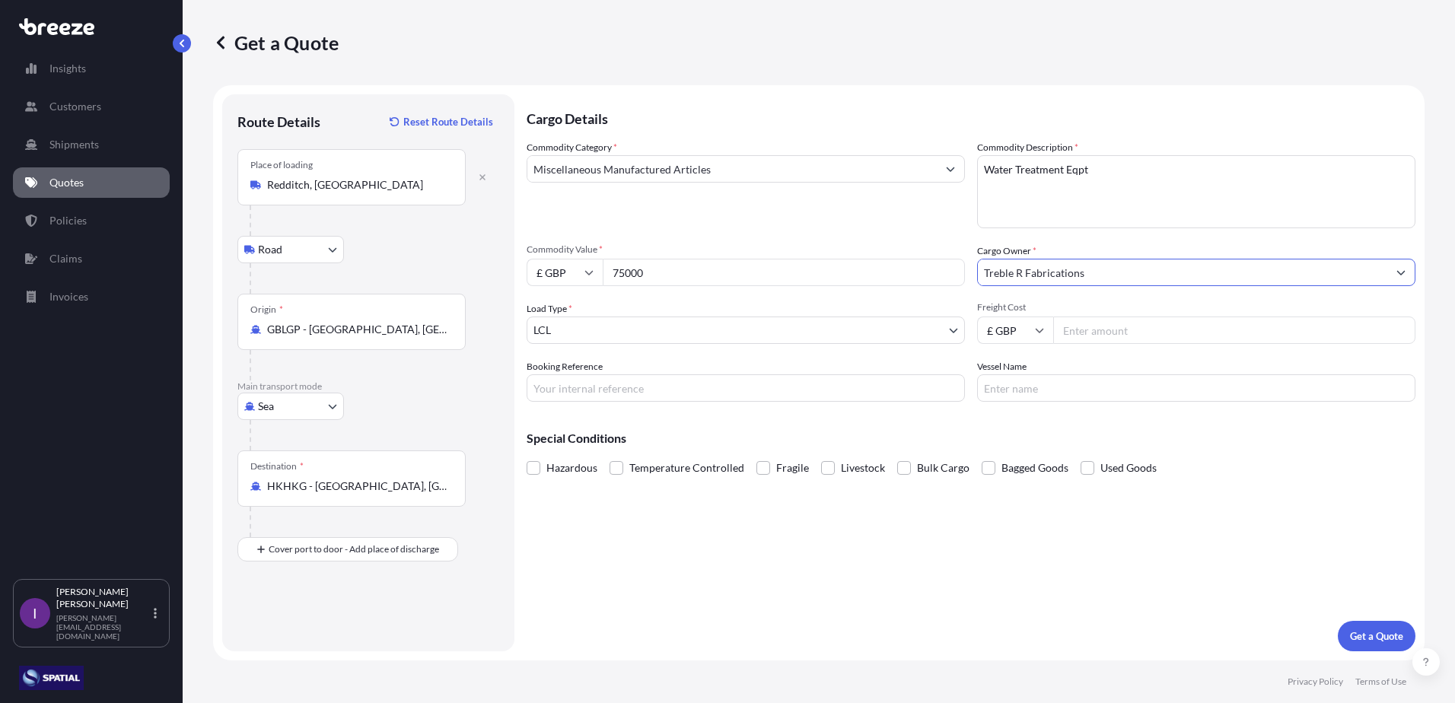
type input "Treble R Fabrications"
click at [1208, 331] on input "Freight Cost" at bounding box center [1234, 330] width 362 height 27
type input "2991"
type input "1158 - E31528"
click at [1375, 634] on p "Get a Quote" at bounding box center [1376, 636] width 53 height 15
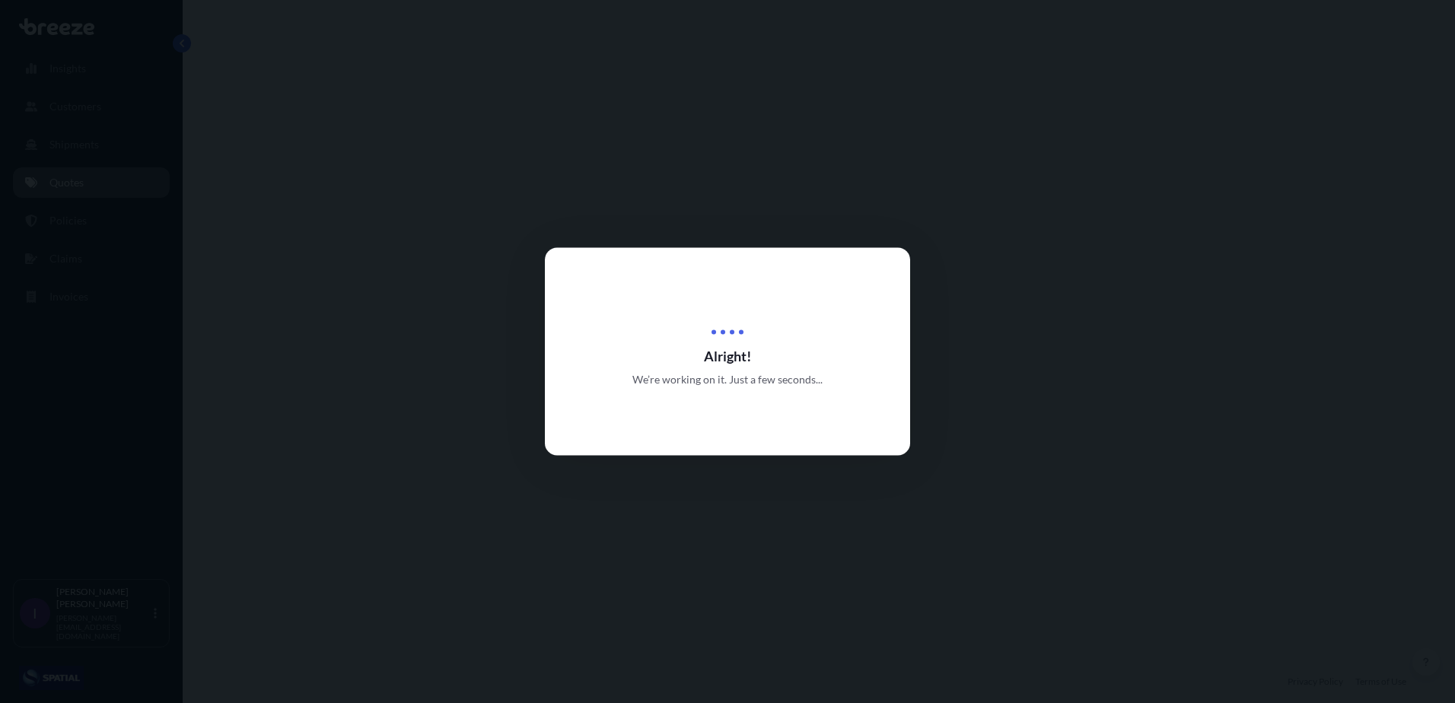
select select "Road"
select select "Sea"
select select "1"
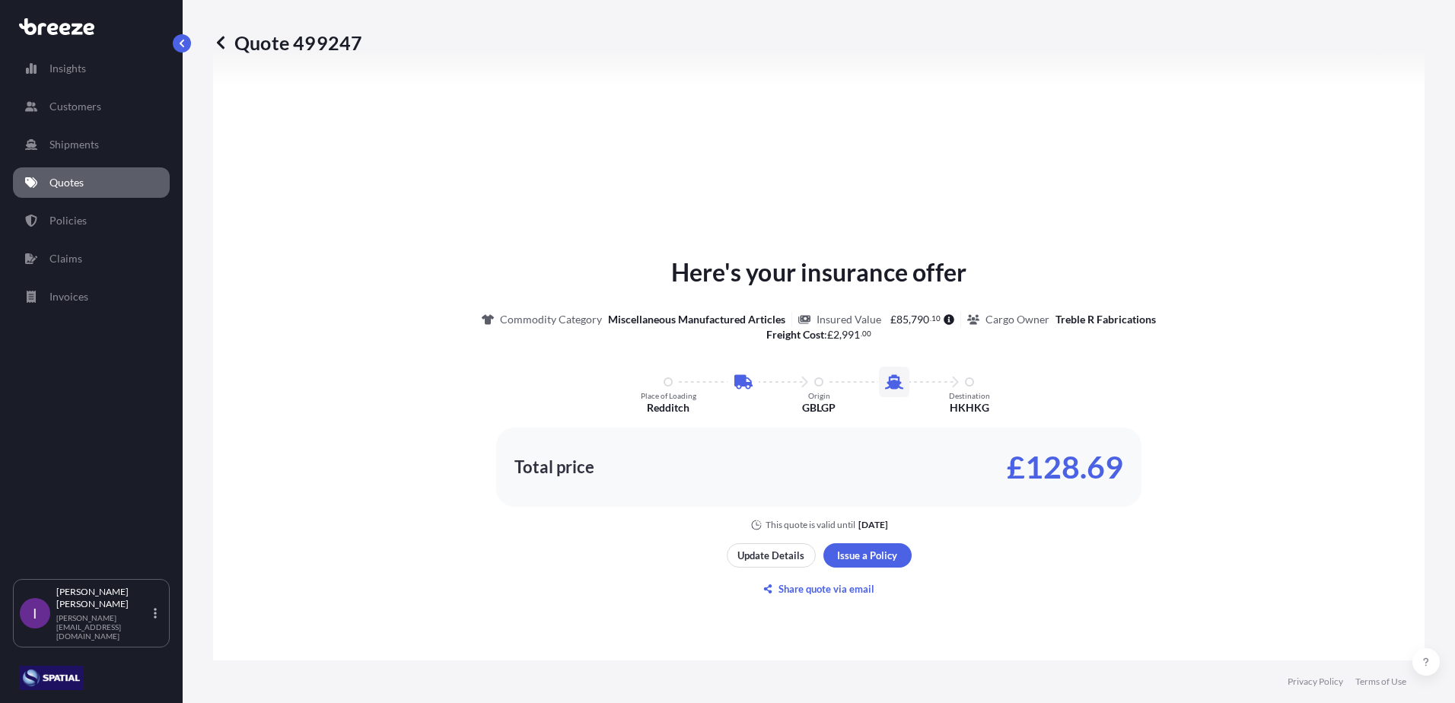
scroll to position [747, 0]
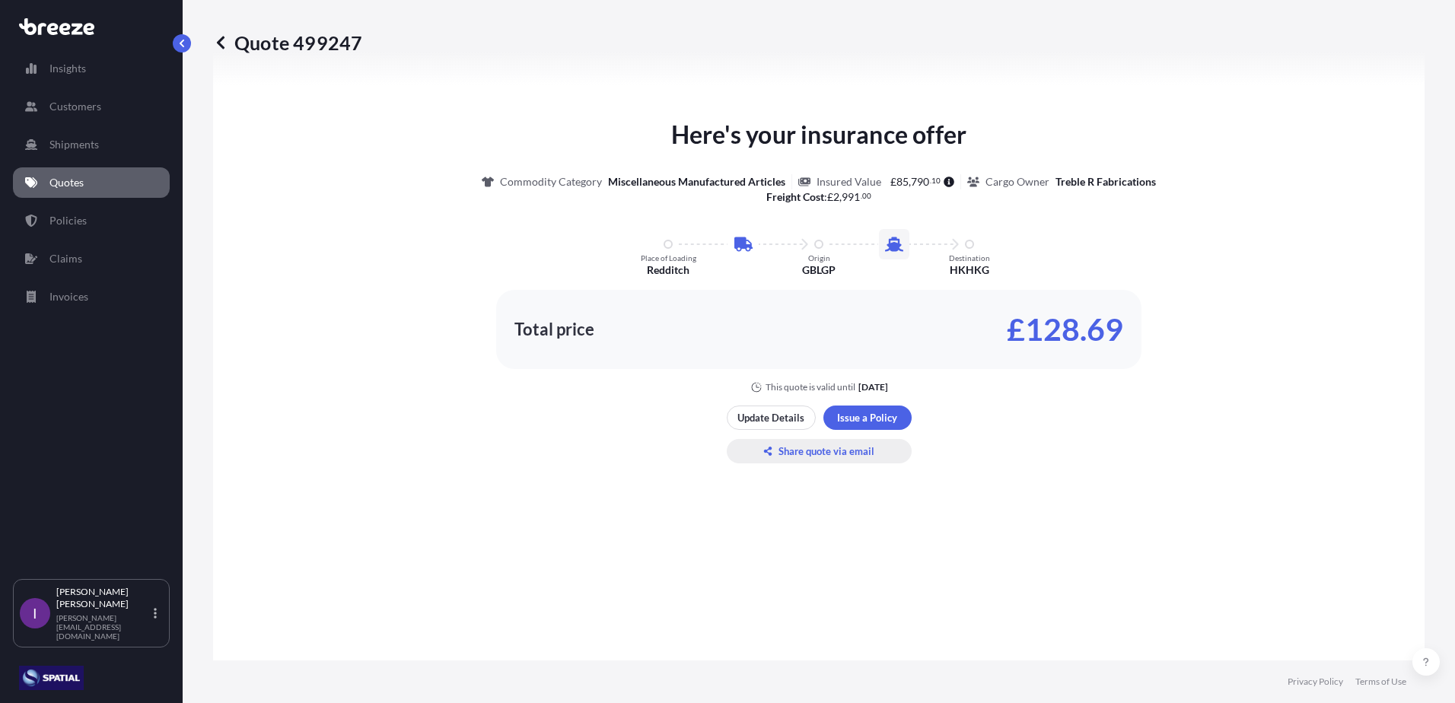
click at [807, 452] on p "Share quote via email" at bounding box center [826, 451] width 96 height 15
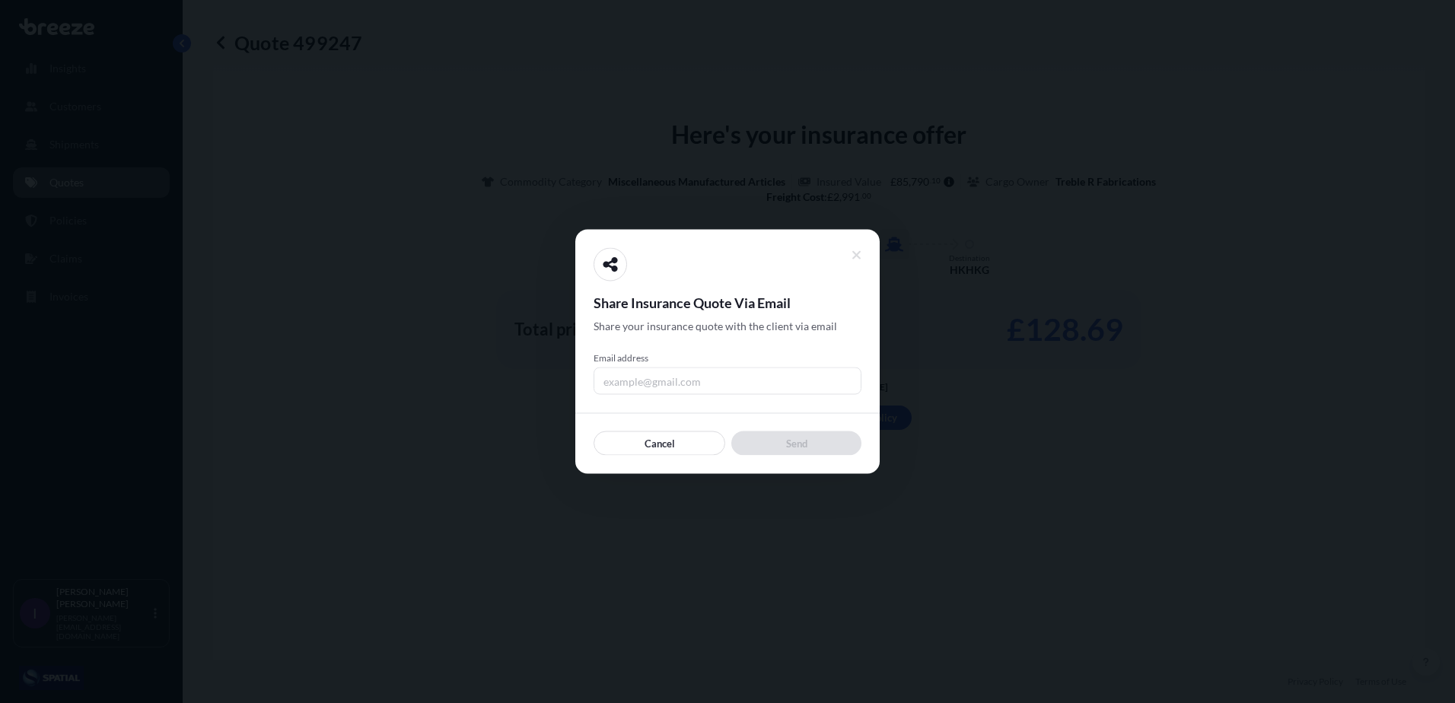
click at [661, 382] on input "Email address" at bounding box center [728, 381] width 268 height 27
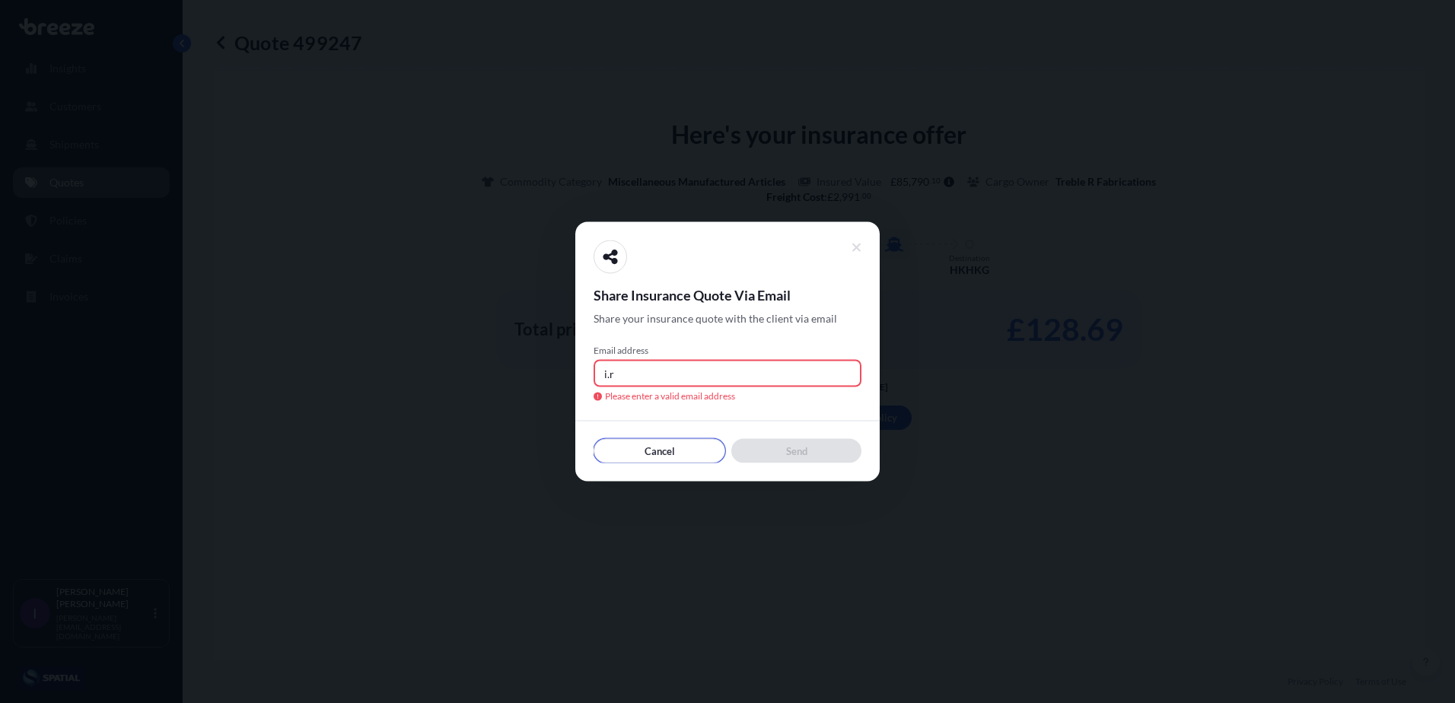
click at [639, 370] on input "i.r" at bounding box center [728, 373] width 268 height 27
type input "[PERSON_NAME][EMAIL_ADDRESS][DOMAIN_NAME]"
